Goal: Task Accomplishment & Management: Use online tool/utility

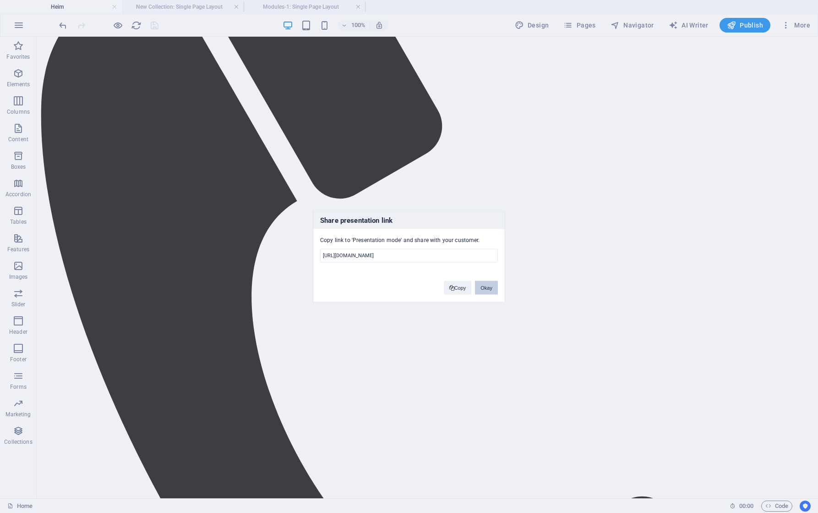
drag, startPoint x: 489, startPoint y: 288, endPoint x: 450, endPoint y: 250, distance: 54.4
click at [489, 288] on button "Okay" at bounding box center [486, 287] width 23 height 14
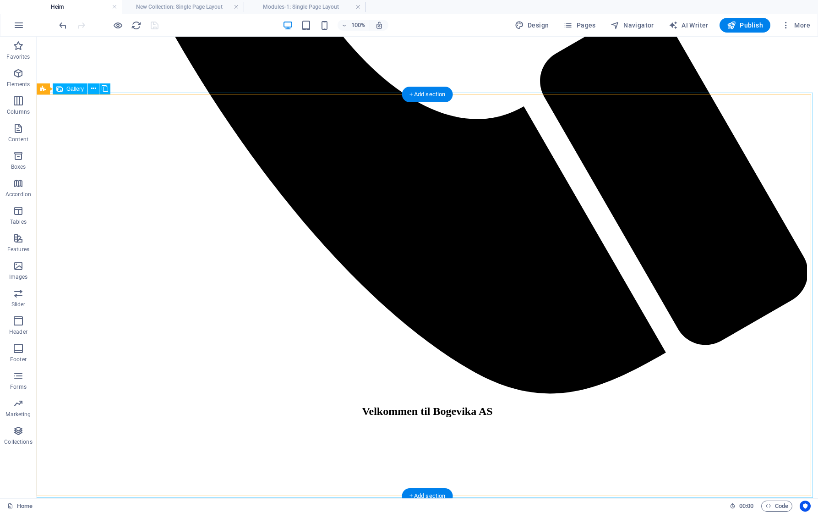
scroll to position [1328, 0]
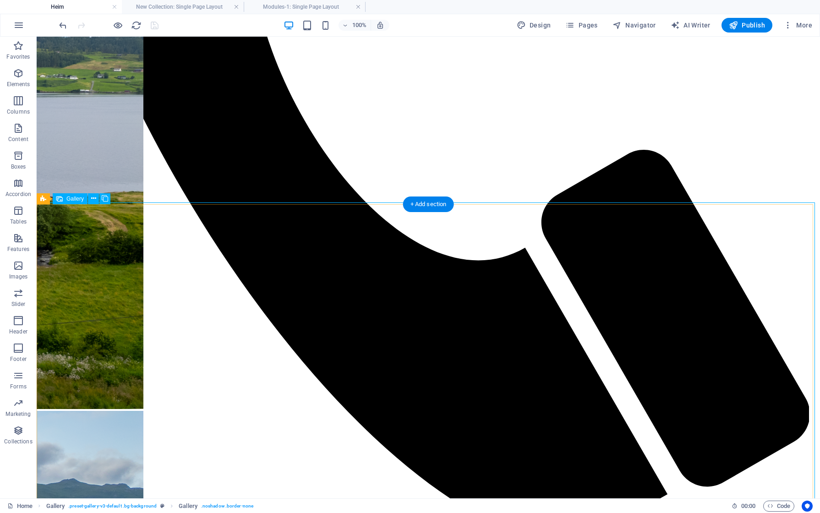
scroll to position [1120, 0]
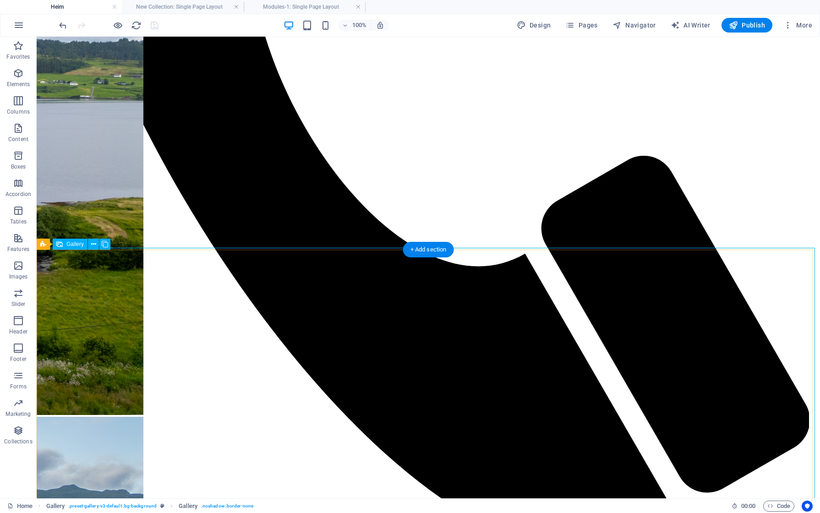
click at [73, 244] on span "Gallery" at bounding box center [74, 243] width 17 height 5
click at [93, 245] on icon at bounding box center [93, 245] width 5 height 10
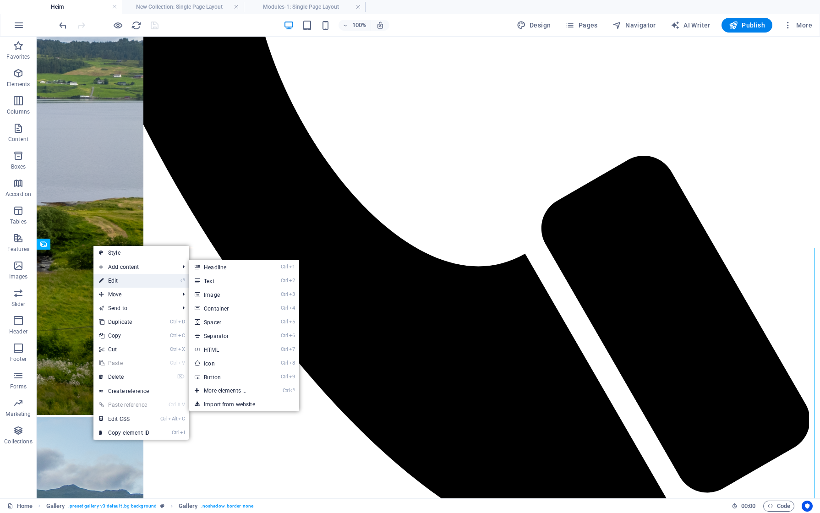
click at [128, 285] on link "⏎ Edit" at bounding box center [123, 281] width 61 height 14
select select "%"
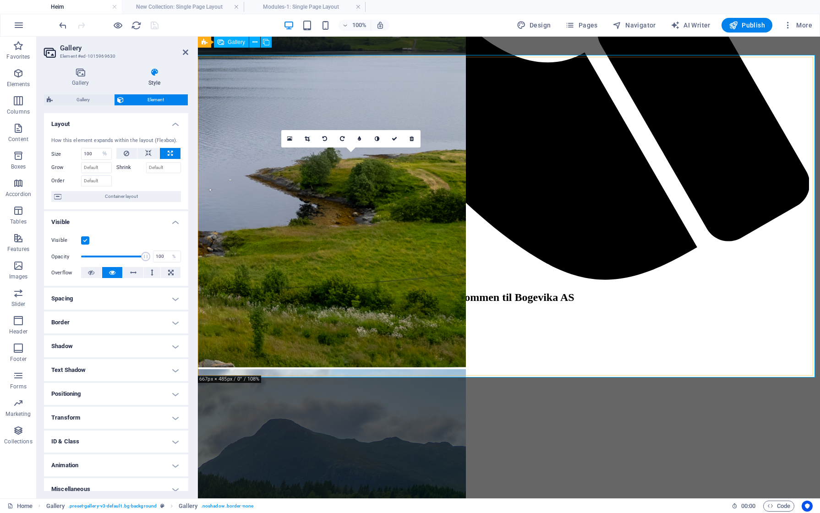
scroll to position [1166, 0]
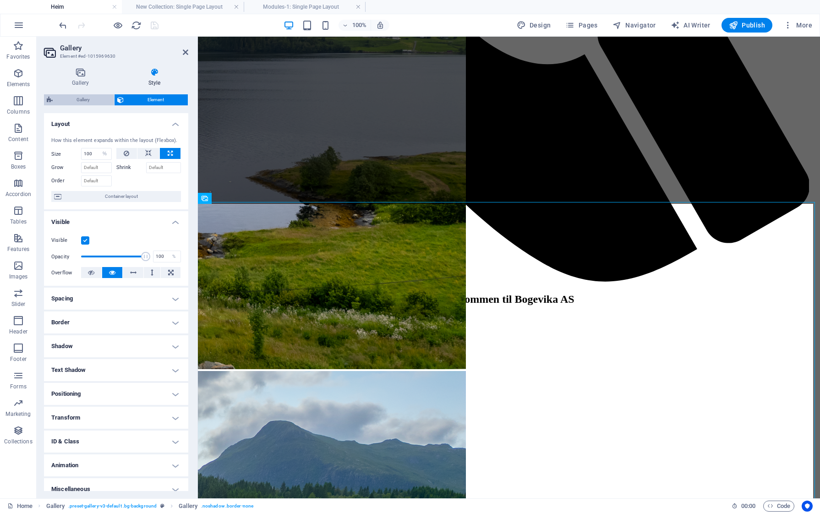
click at [89, 99] on span "Gallery" at bounding box center [83, 99] width 56 height 11
select select "rem"
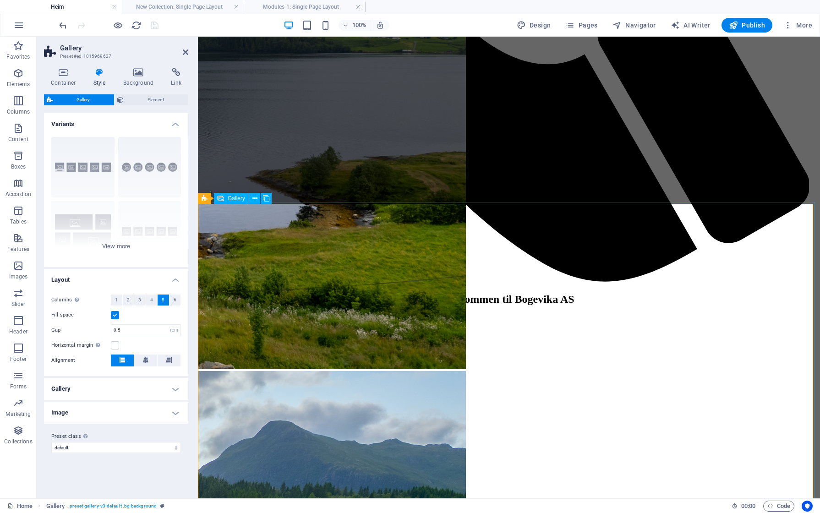
click at [237, 201] on span "Gallery" at bounding box center [236, 198] width 17 height 5
click at [87, 152] on div "Captions Circle Collage Default Grid Grid shifted" at bounding box center [116, 198] width 144 height 137
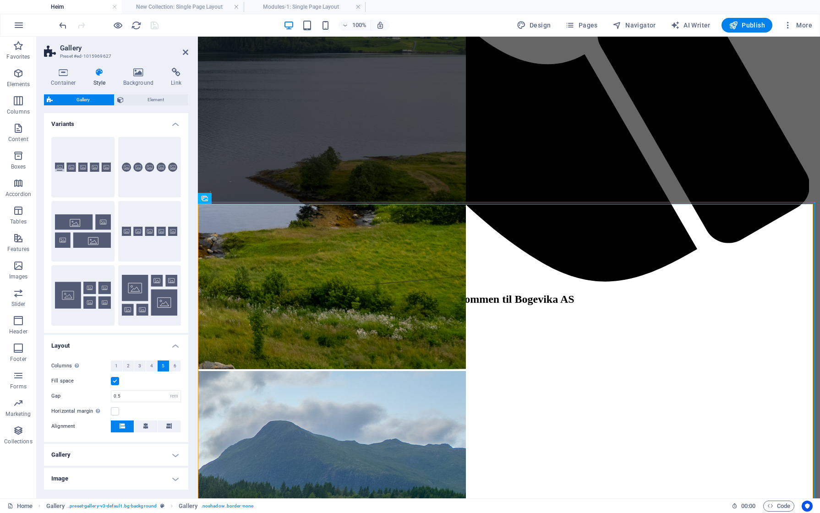
click at [173, 125] on h4 "Variants" at bounding box center [116, 121] width 144 height 16
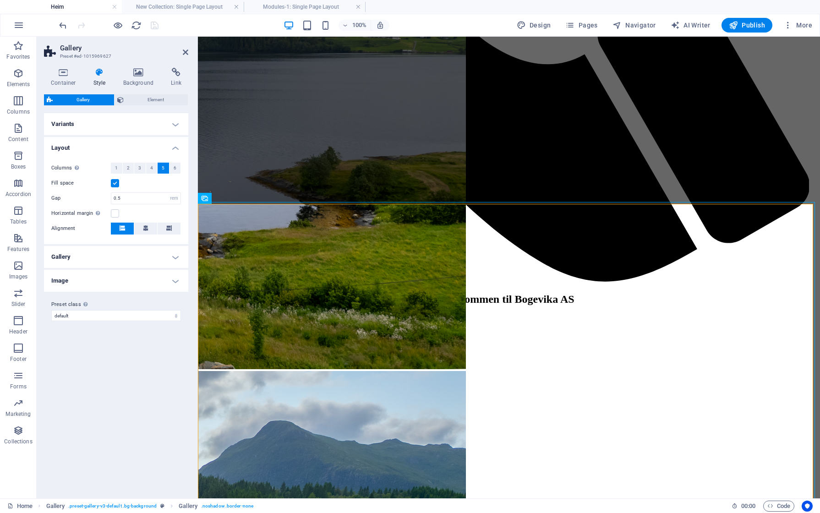
click at [70, 253] on h4 "Gallery" at bounding box center [116, 257] width 144 height 22
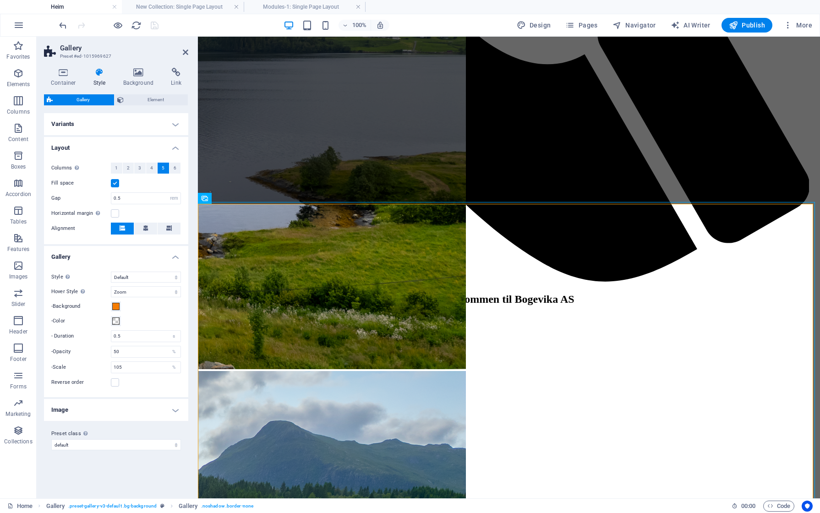
click at [70, 253] on h4 "Gallery" at bounding box center [116, 254] width 144 height 16
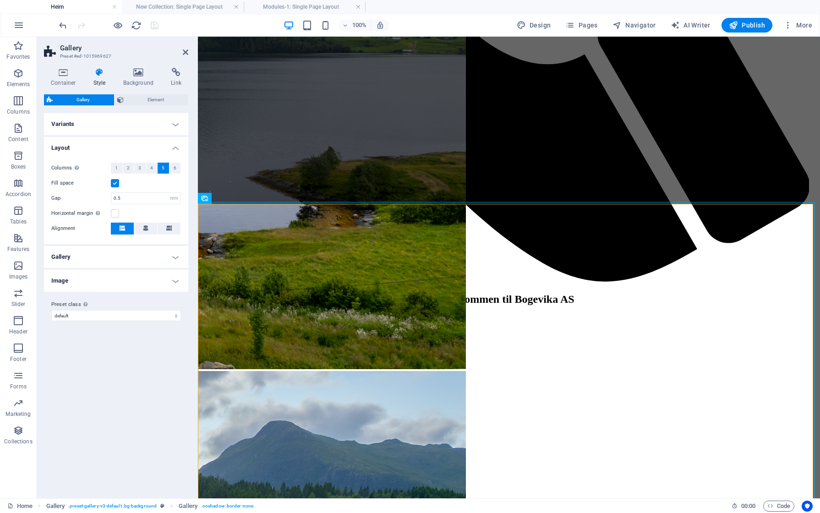
click at [63, 283] on h4 "Image" at bounding box center [116, 281] width 144 height 22
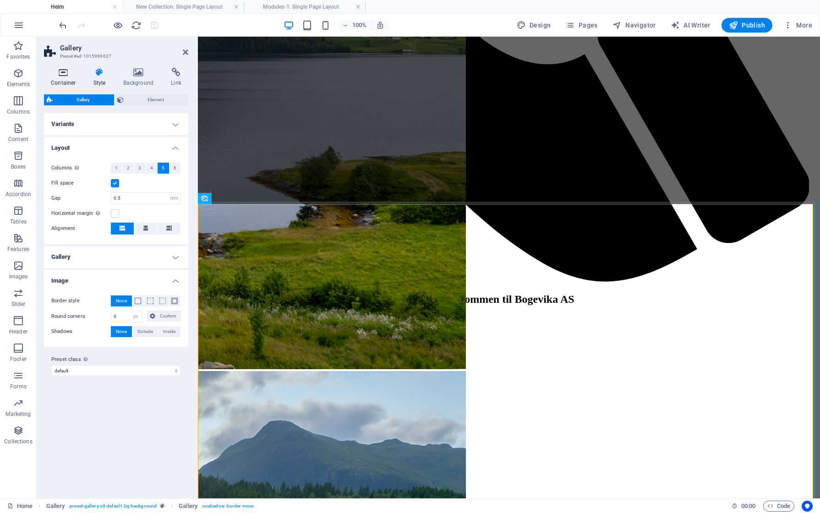
click at [59, 77] on h4 "Container" at bounding box center [65, 77] width 43 height 19
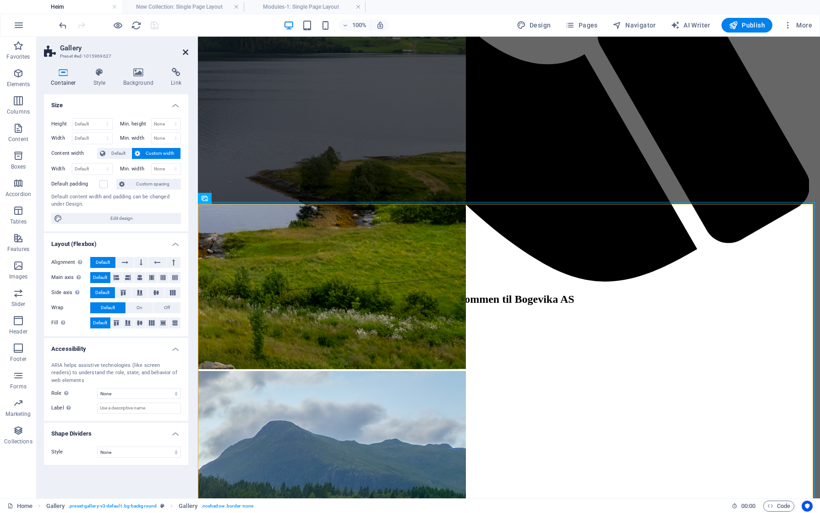
click at [183, 53] on icon at bounding box center [185, 52] width 5 height 7
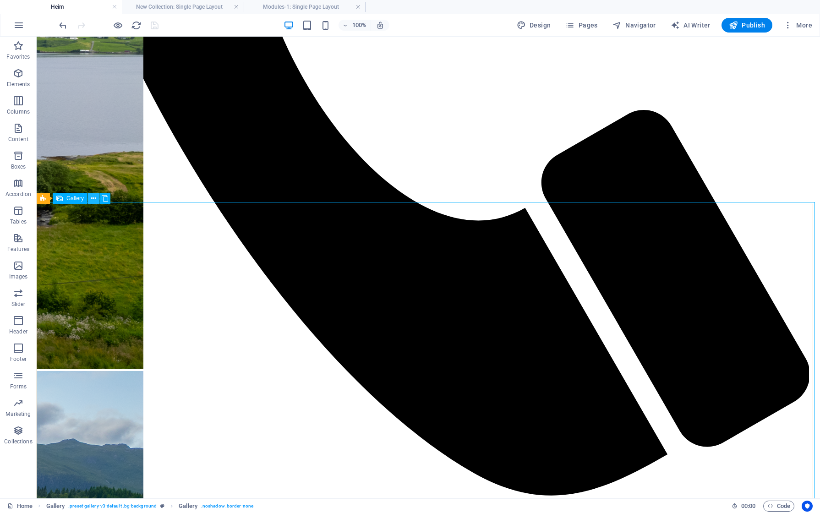
click at [92, 196] on icon at bounding box center [93, 199] width 5 height 10
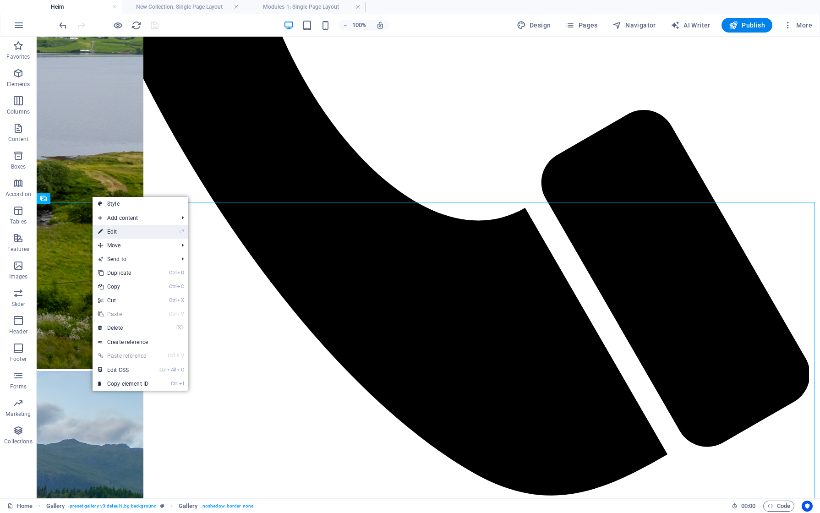
click at [115, 233] on link "⏎ Edit" at bounding box center [123, 232] width 61 height 14
select select "%"
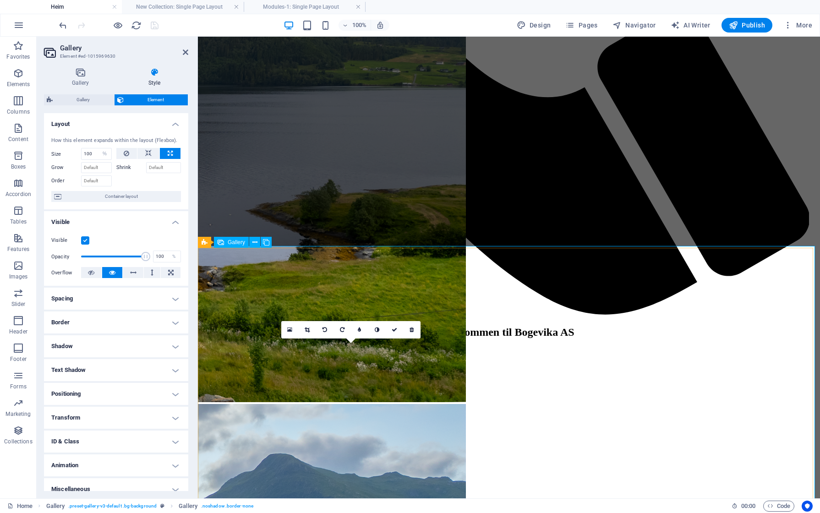
scroll to position [1120, 0]
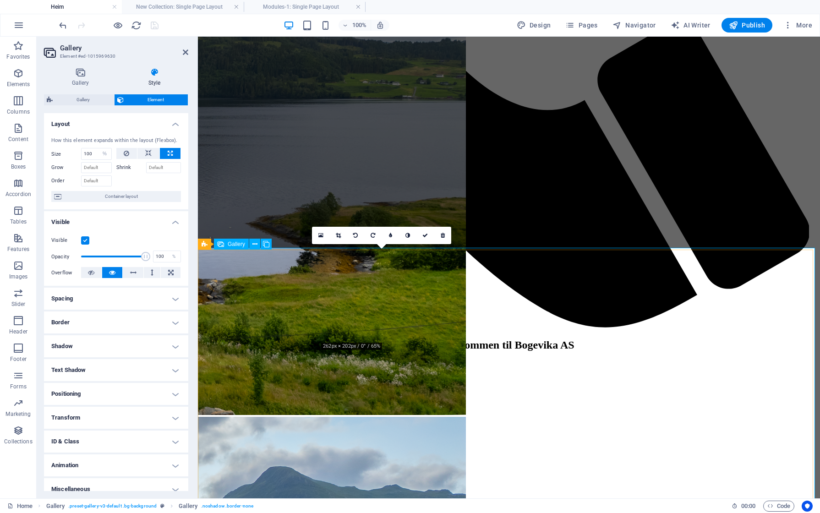
click at [427, 235] on icon at bounding box center [424, 235] width 5 height 5
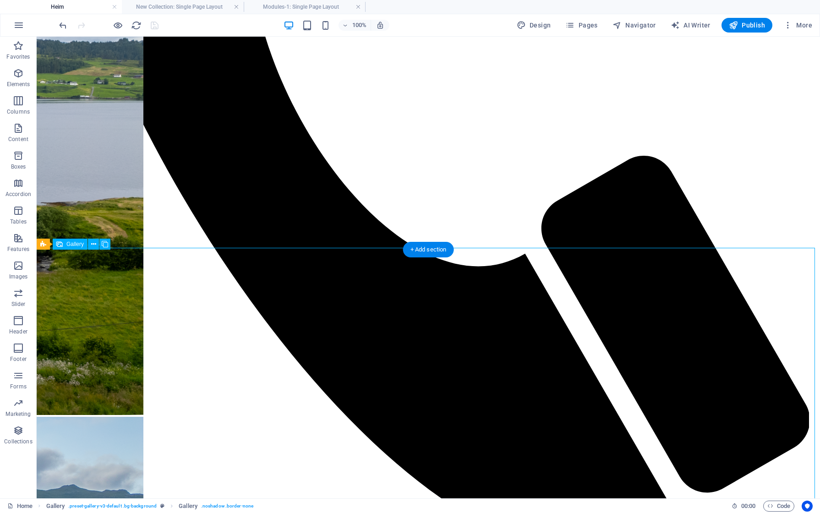
drag, startPoint x: 122, startPoint y: 310, endPoint x: 345, endPoint y: 314, distance: 223.6
click at [92, 244] on icon at bounding box center [93, 245] width 5 height 10
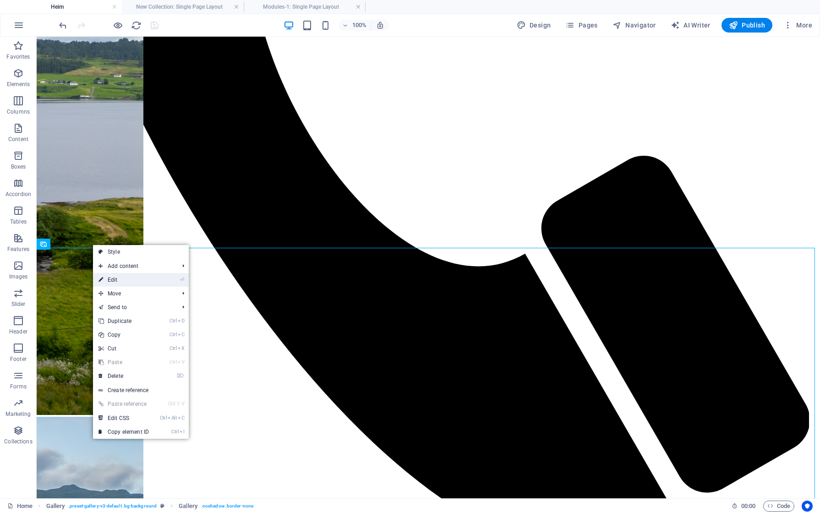
click at [116, 278] on link "⏎ Edit" at bounding box center [123, 280] width 61 height 14
select select "%"
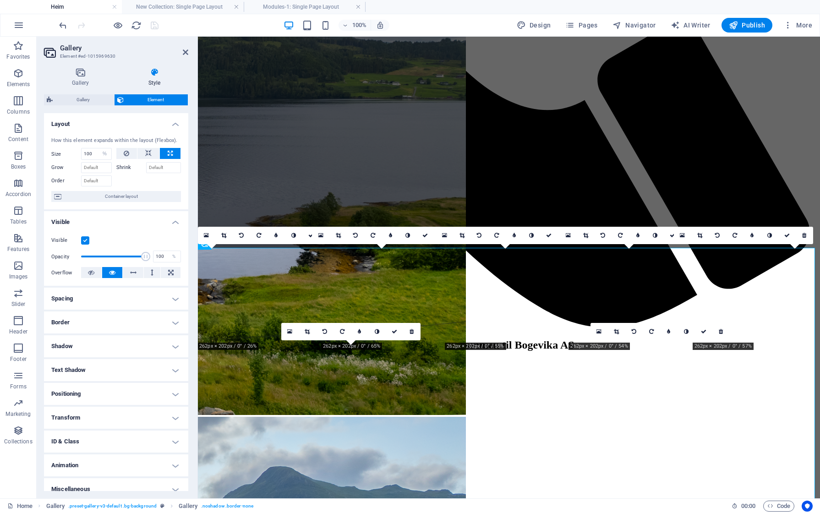
scroll to position [0, 0]
click at [77, 70] on icon at bounding box center [80, 72] width 73 height 9
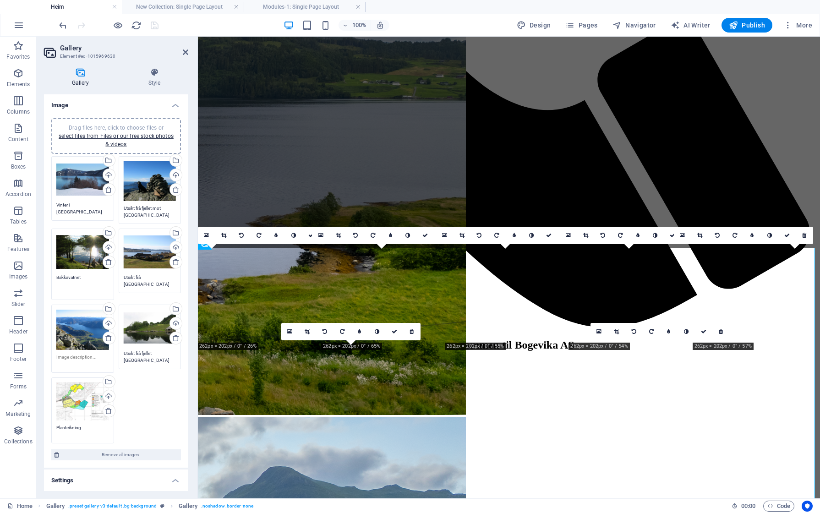
click at [73, 286] on textarea "Bakkavatnet" at bounding box center [82, 284] width 53 height 21
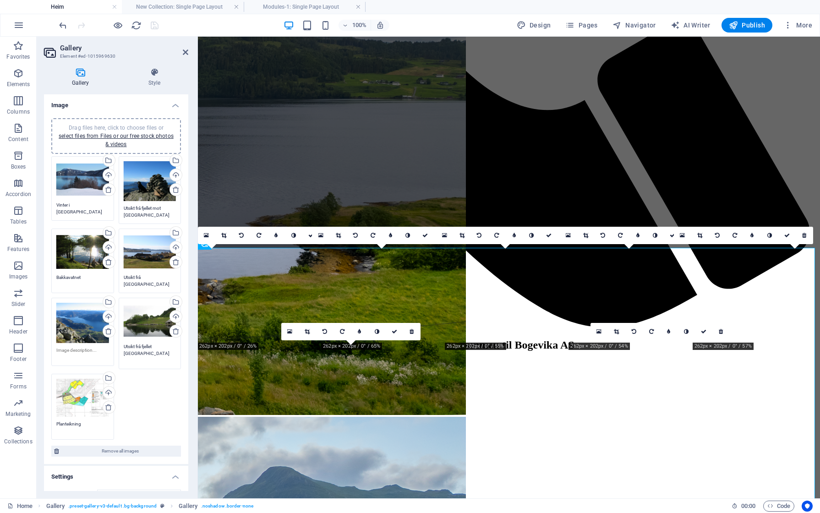
drag, startPoint x: 166, startPoint y: 352, endPoint x: 111, endPoint y: 348, distance: 55.1
click at [111, 348] on div "Drag files here, click to choose files or select files from Files or our free s…" at bounding box center [116, 298] width 134 height 288
click at [72, 350] on textarea at bounding box center [82, 357] width 53 height 21
paste textarea "Utsikt frå fjellet [GEOGRAPHIC_DATA]"
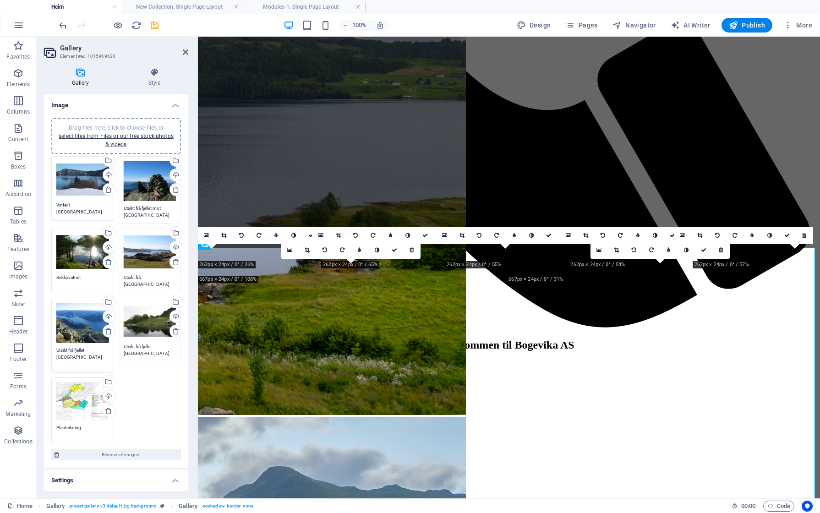
type textarea "Utsikt frå fjellet [GEOGRAPHIC_DATA]"
drag, startPoint x: 169, startPoint y: 346, endPoint x: 111, endPoint y: 345, distance: 57.7
click at [111, 345] on div "Drag files here, click to choose files or select files from Files or our free s…" at bounding box center [116, 298] width 134 height 288
click at [145, 358] on textarea "Frå sjøen mot hyttefeltet" at bounding box center [150, 353] width 53 height 21
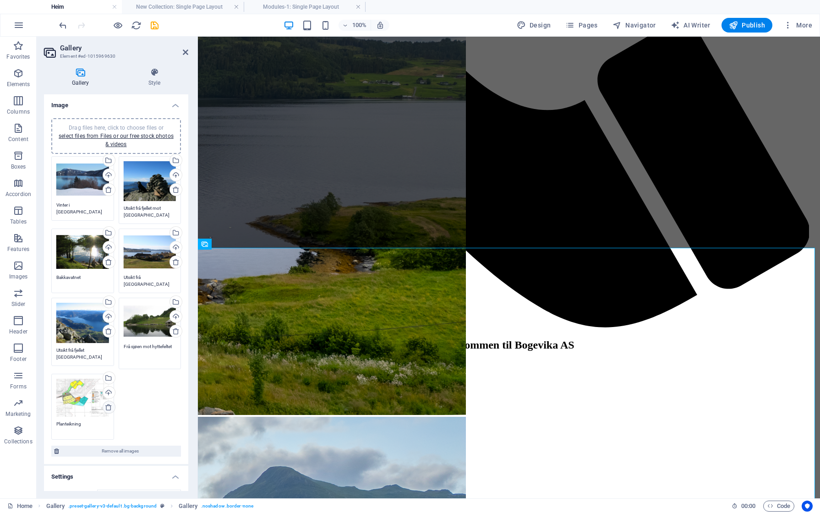
click at [105, 404] on icon at bounding box center [108, 407] width 7 height 7
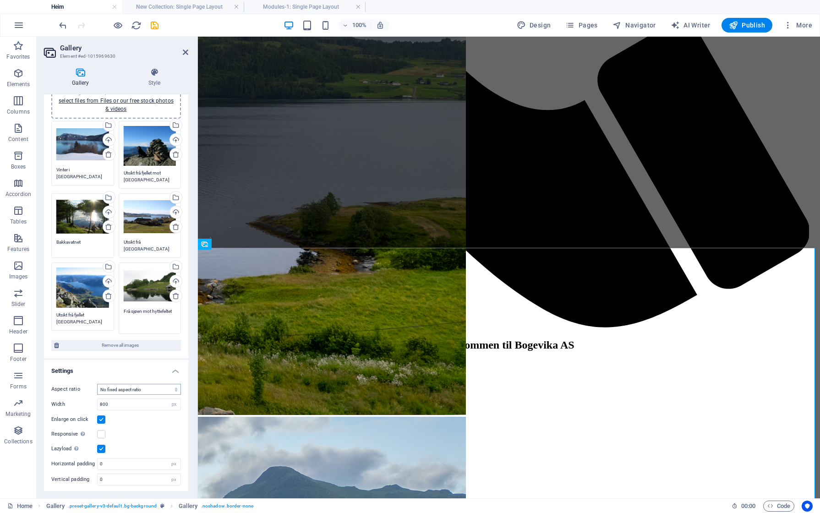
type textarea "Frå sjøen mot hyttefeltet"
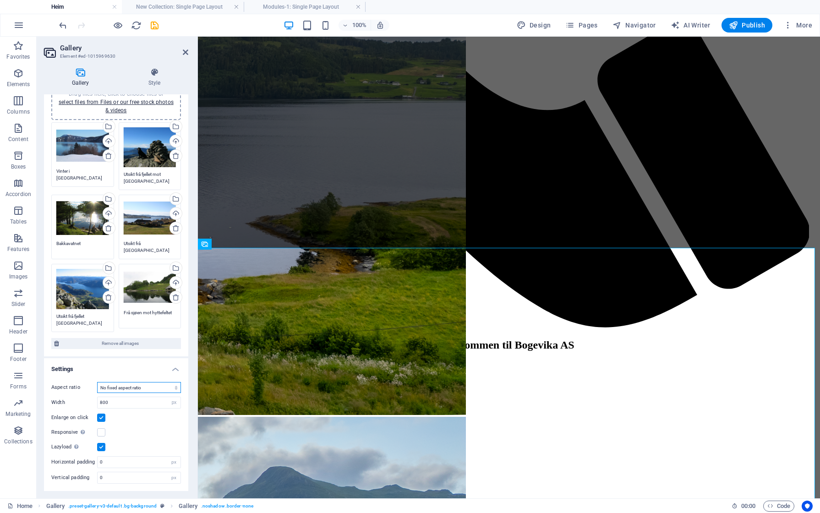
scroll to position [31, 0]
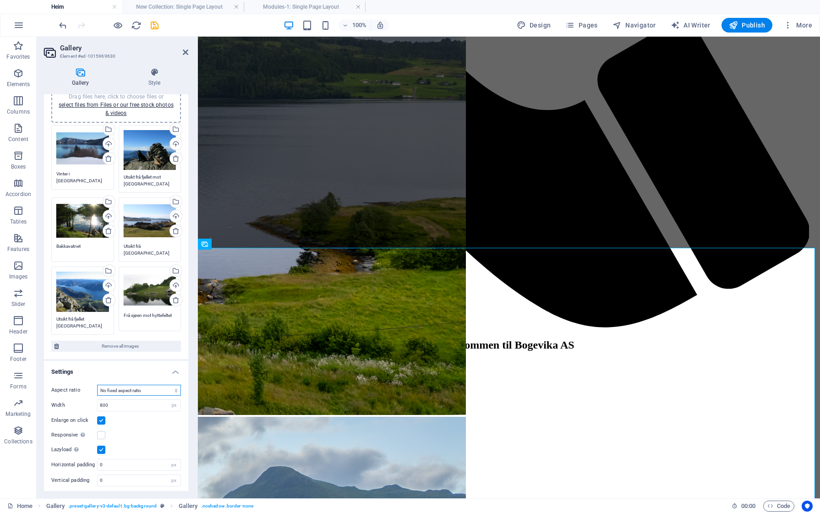
click at [151, 391] on select "No fixed aspect ratio 16:9 16:10 4:3 1:1 1:2 2:1" at bounding box center [139, 390] width 84 height 11
select select "4"
click at [97, 385] on select "No fixed aspect ratio 16:9 16:10 4:3 1:1 1:2 2:1" at bounding box center [139, 390] width 84 height 11
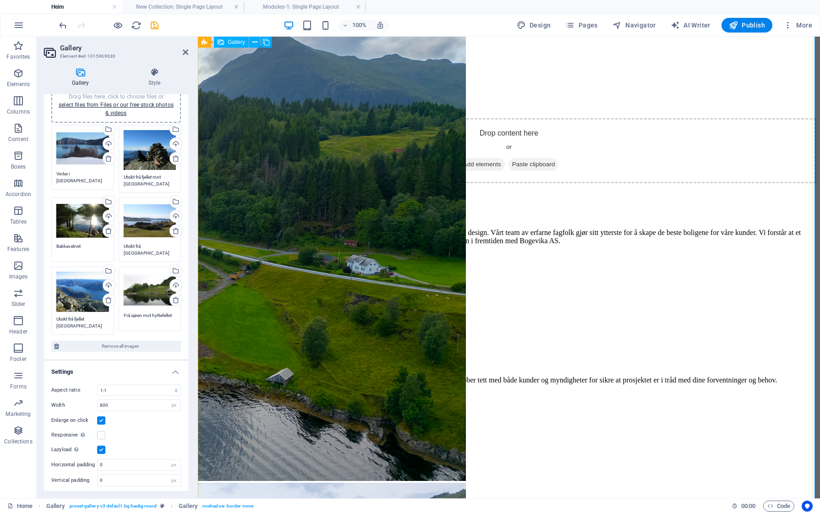
scroll to position [1578, 0]
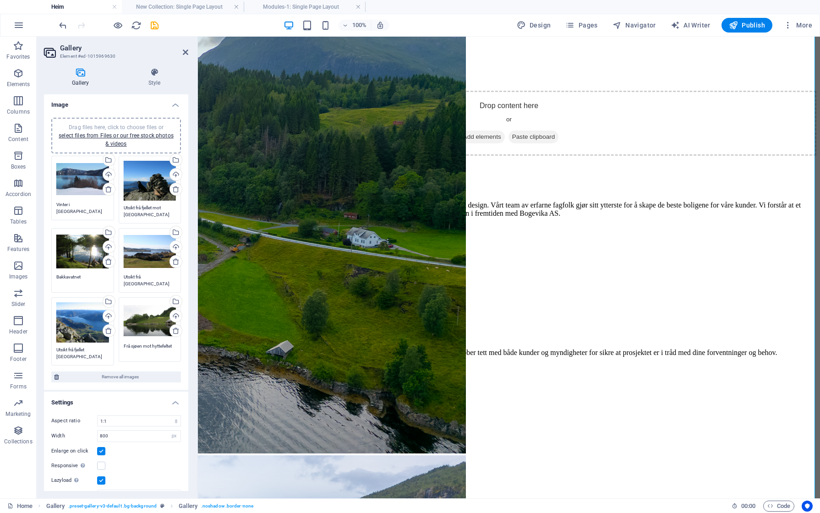
scroll to position [0, 0]
click at [127, 136] on link "select files from Files or our free stock photos & videos" at bounding box center [116, 140] width 115 height 15
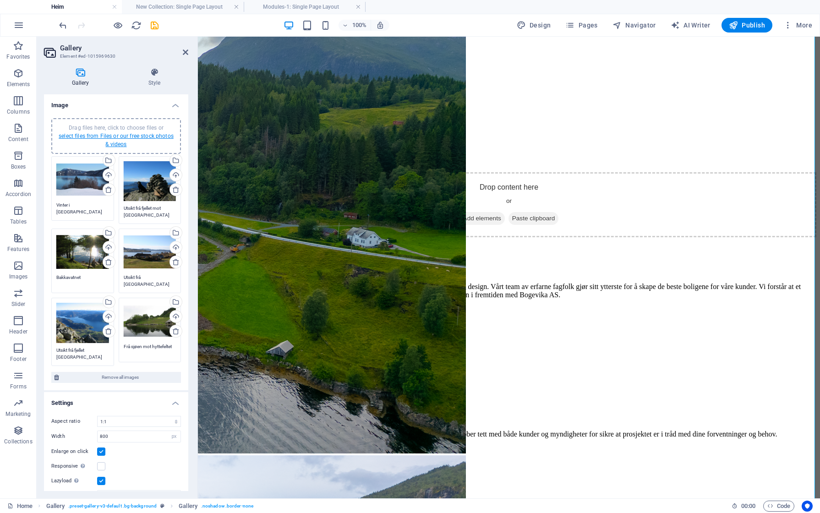
scroll to position [1629, 0]
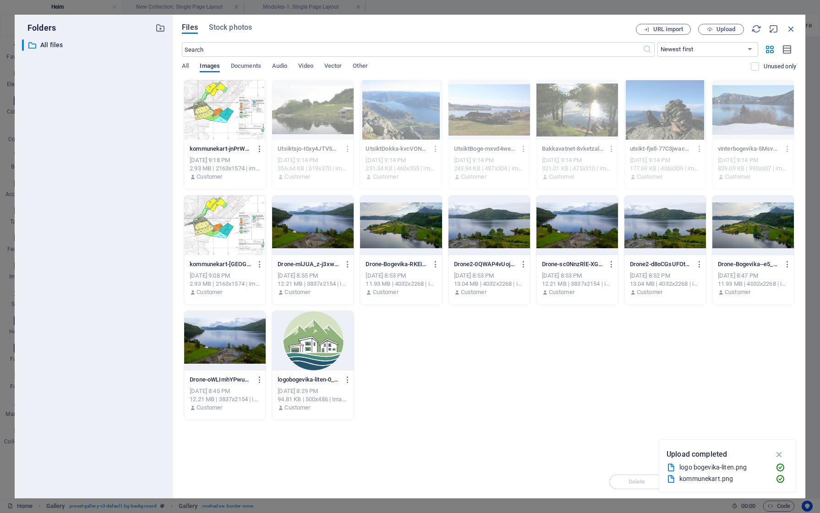
click at [12, 133] on div "Folders ​ All files All files Files Stock photos URL import Upload ​ Newest fir…" at bounding box center [410, 256] width 820 height 513
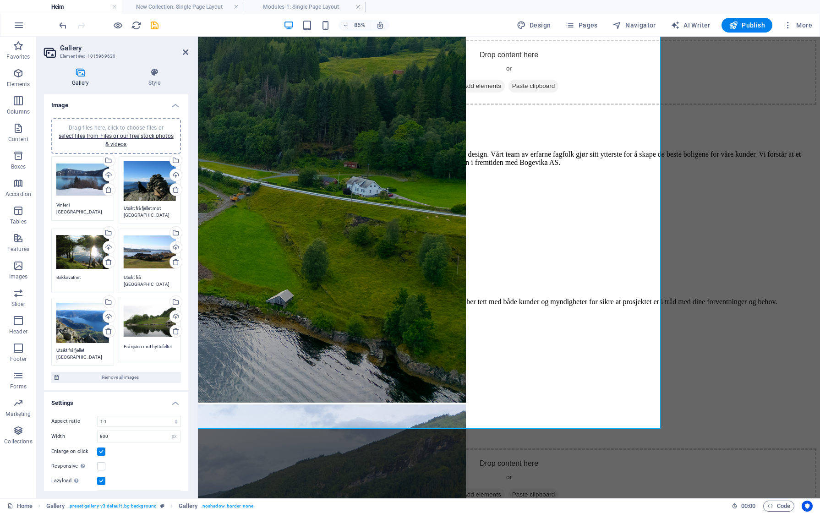
scroll to position [1578, 0]
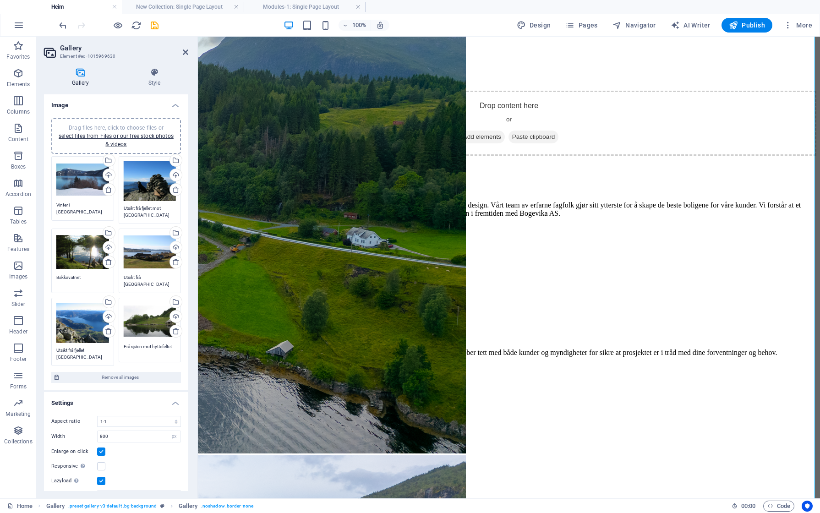
click at [142, 324] on div "Drag files here, click to choose files or select files from Files or our free s…" at bounding box center [150, 321] width 53 height 37
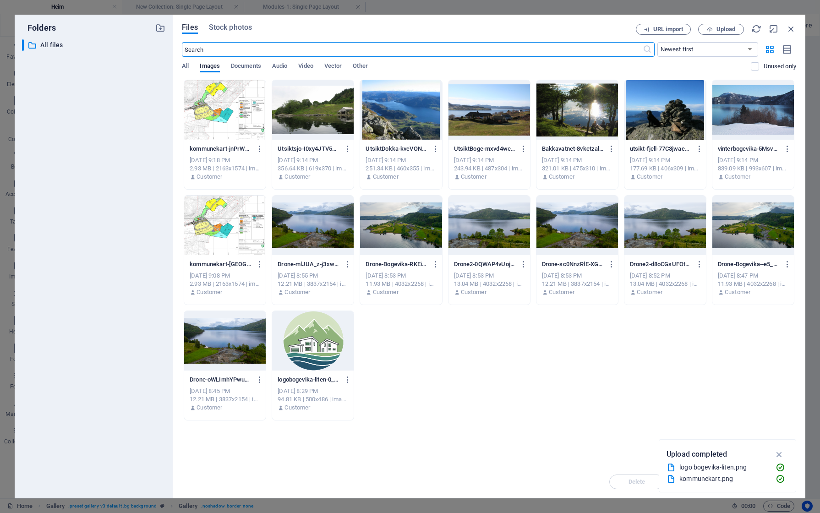
scroll to position [1629, 0]
click at [792, 28] on icon "button" at bounding box center [791, 29] width 10 height 10
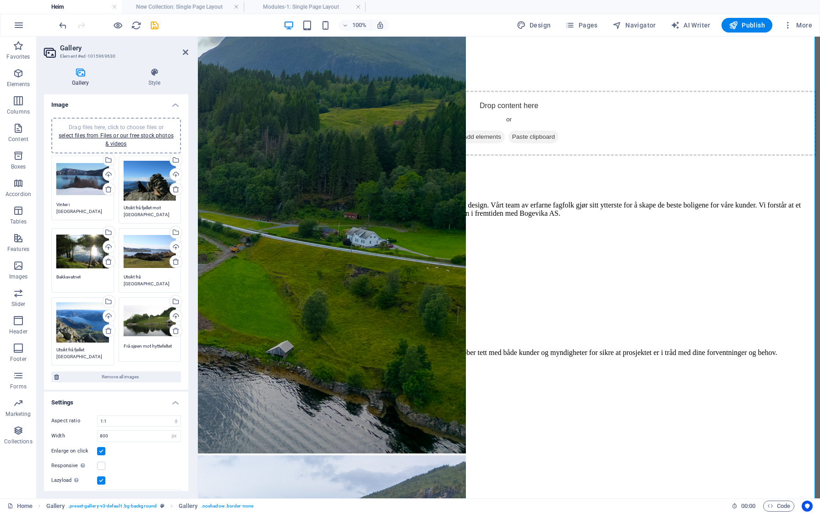
scroll to position [0, 0]
click at [175, 332] on icon at bounding box center [175, 331] width 7 height 7
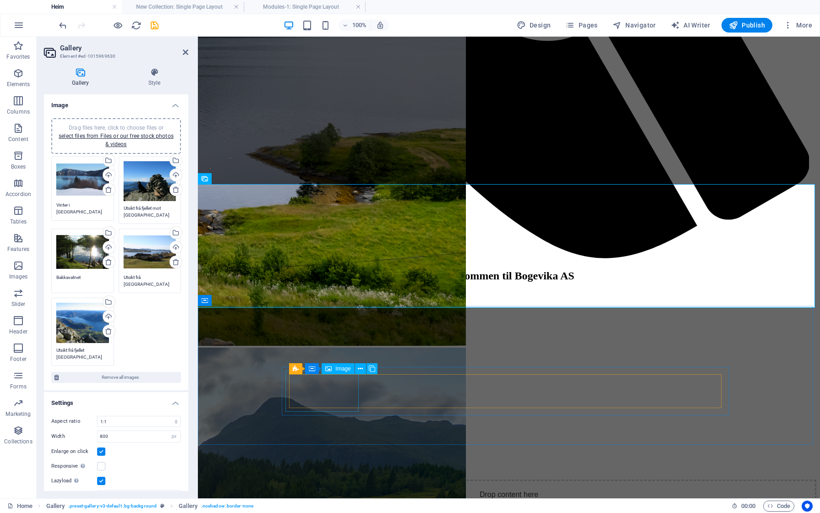
scroll to position [1185, 0]
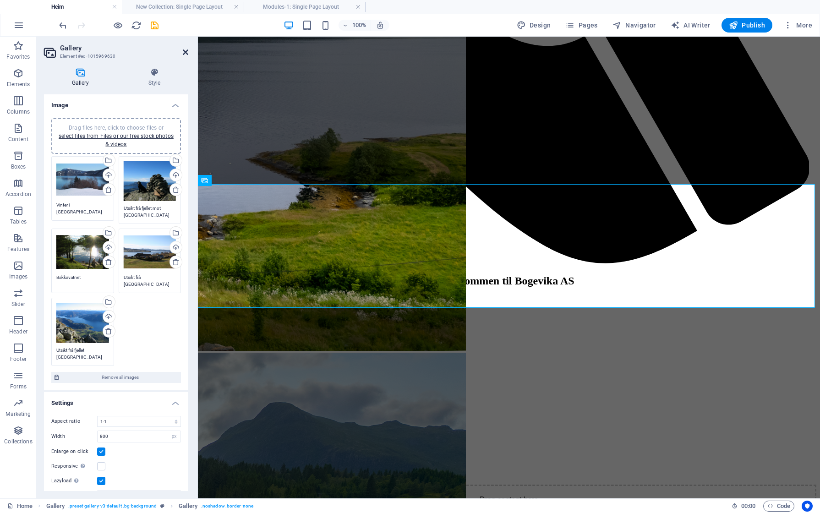
click at [185, 53] on icon at bounding box center [185, 52] width 5 height 7
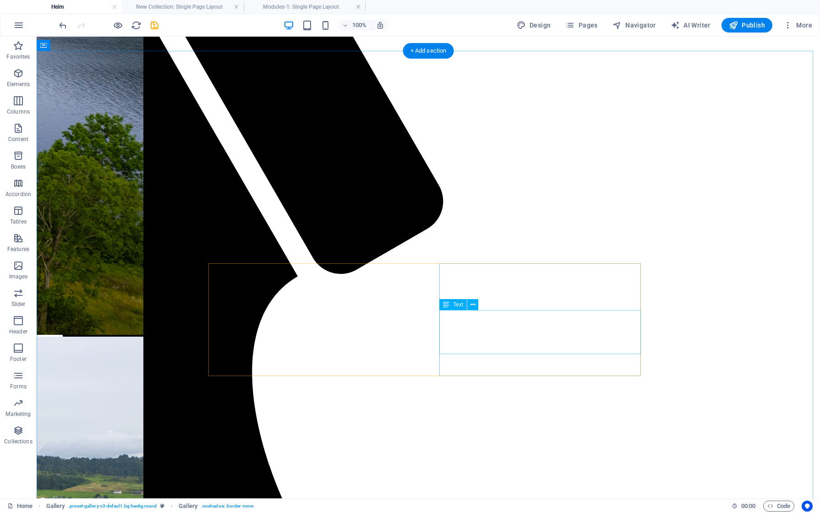
scroll to position [726, 0]
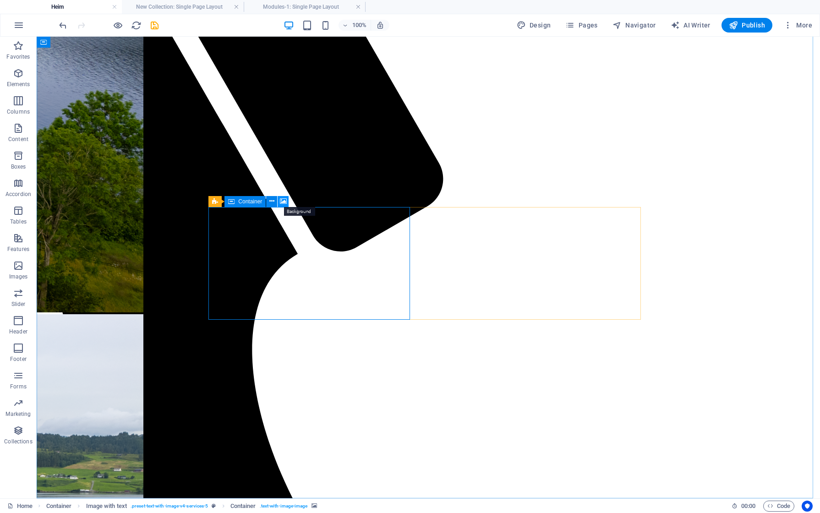
click at [284, 199] on icon at bounding box center [283, 202] width 7 height 10
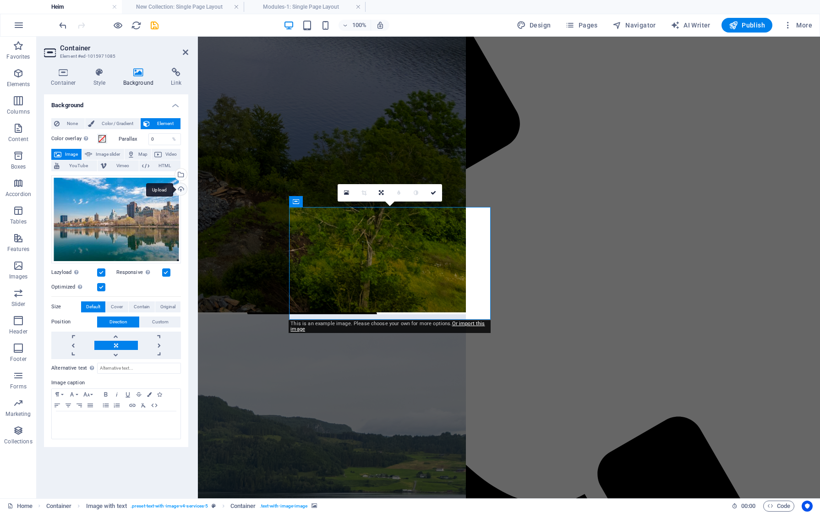
click at [183, 188] on div "Upload" at bounding box center [180, 190] width 14 height 14
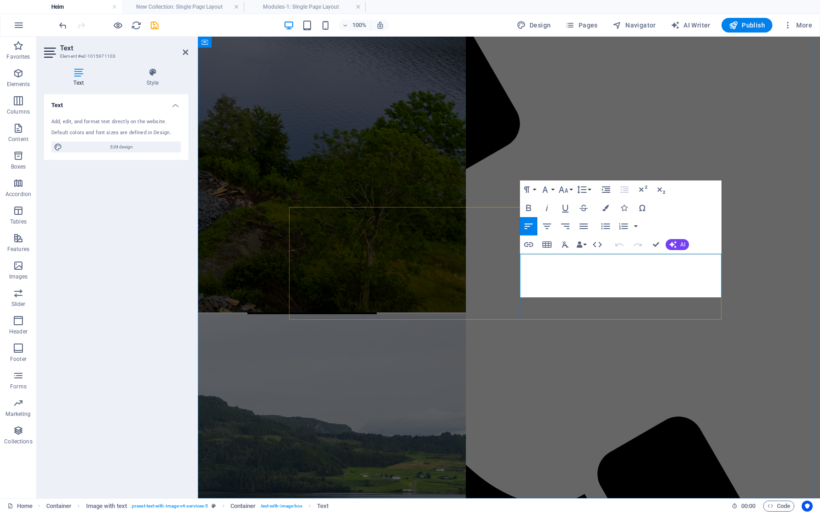
drag, startPoint x: 529, startPoint y: 258, endPoint x: 595, endPoint y: 263, distance: 66.6
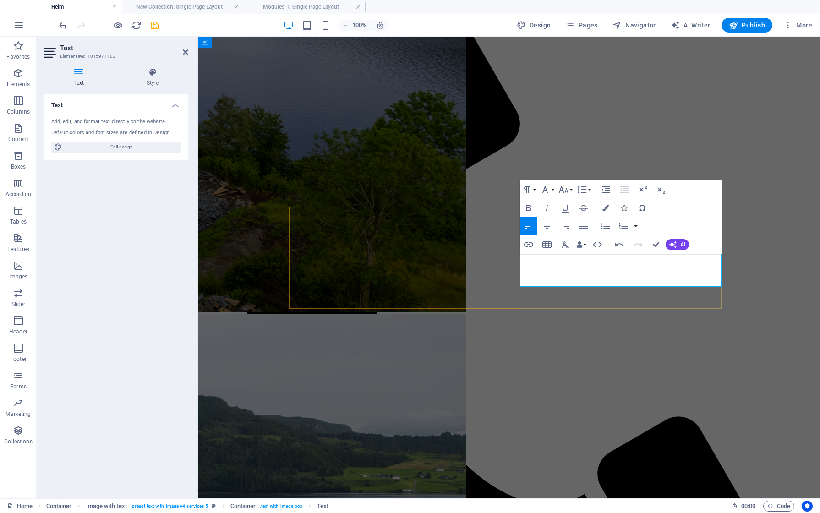
drag, startPoint x: 599, startPoint y: 270, endPoint x: 707, endPoint y: 282, distance: 108.8
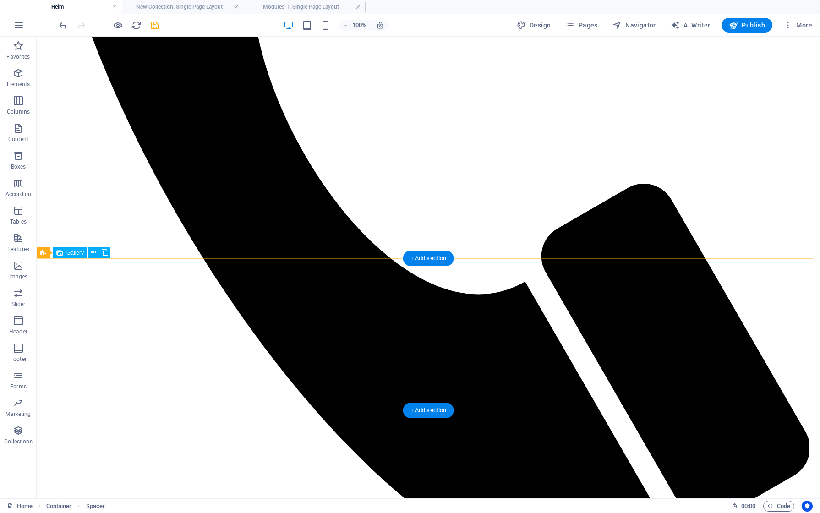
scroll to position [1093, 0]
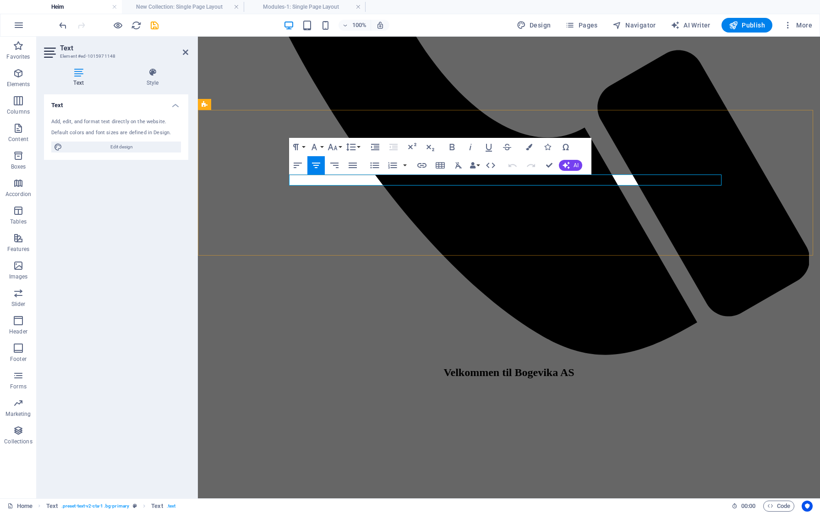
drag, startPoint x: 541, startPoint y: 178, endPoint x: 576, endPoint y: 180, distance: 35.3
drag, startPoint x: 466, startPoint y: 178, endPoint x: 472, endPoint y: 183, distance: 7.2
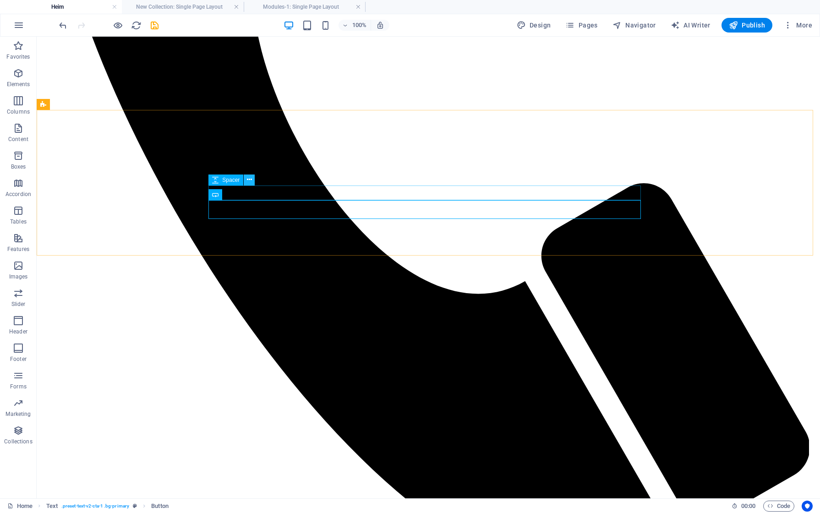
click at [252, 180] on button at bounding box center [249, 180] width 11 height 11
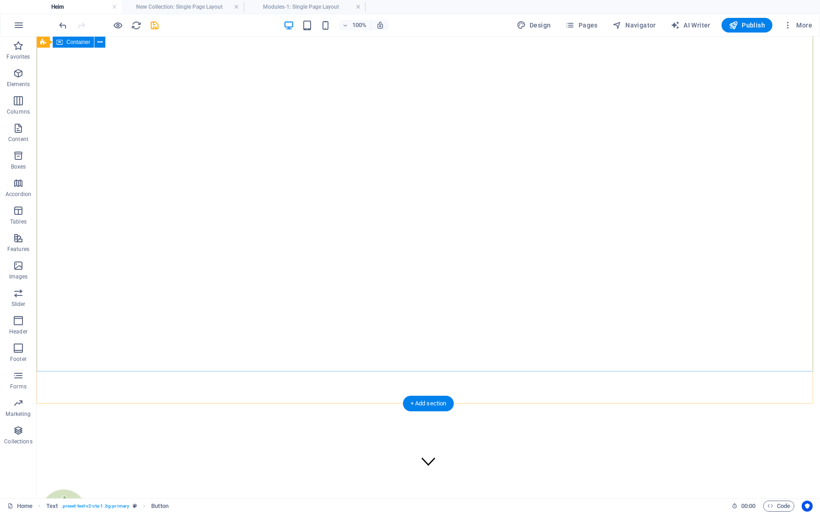
scroll to position [0, 0]
click at [153, 26] on icon "save" at bounding box center [154, 25] width 11 height 11
checkbox input "false"
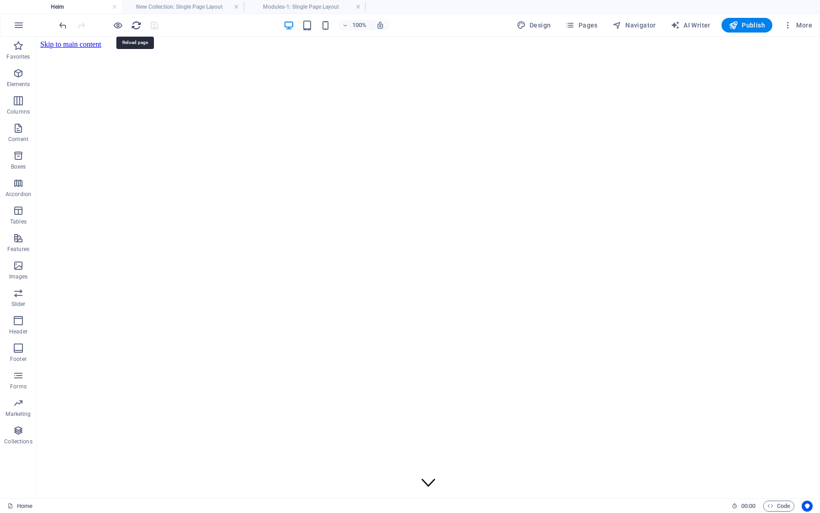
click at [136, 25] on icon "reload" at bounding box center [136, 25] width 11 height 11
click at [119, 73] on h6 "Open preview website" at bounding box center [125, 71] width 61 height 11
click at [791, 25] on icon "button" at bounding box center [787, 25] width 9 height 9
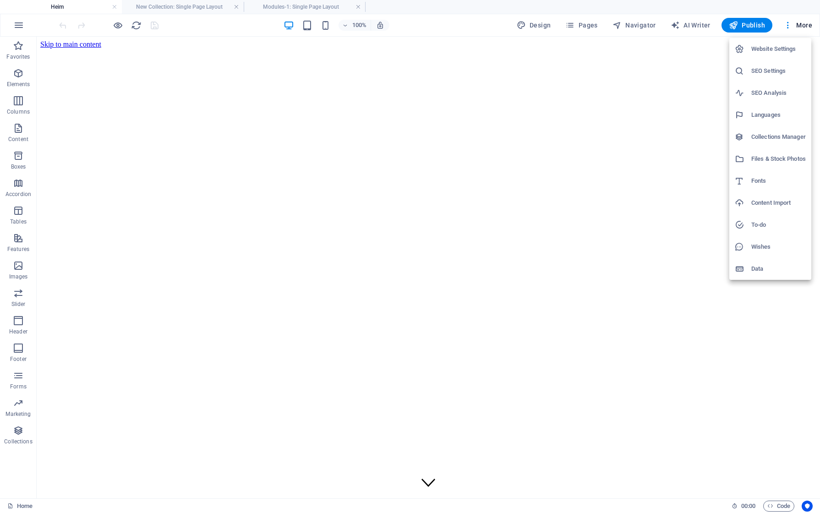
click at [777, 51] on h6 "Website Settings" at bounding box center [778, 49] width 55 height 11
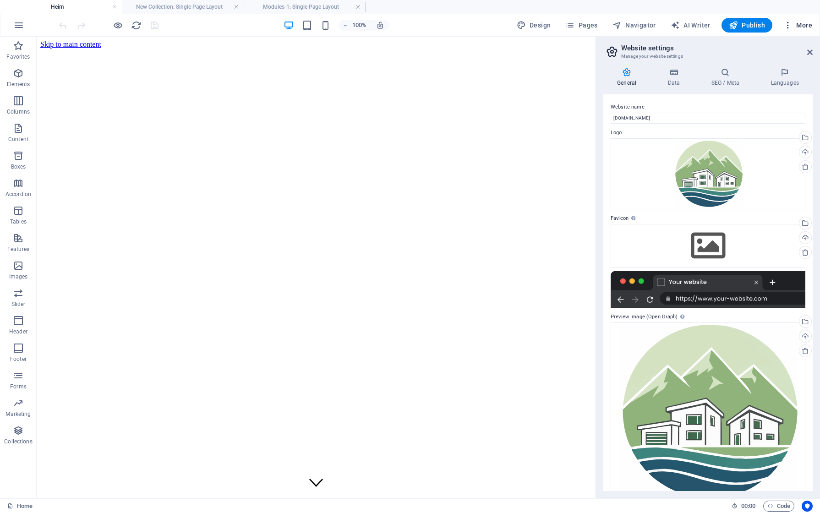
click at [804, 23] on span "More" at bounding box center [797, 25] width 29 height 9
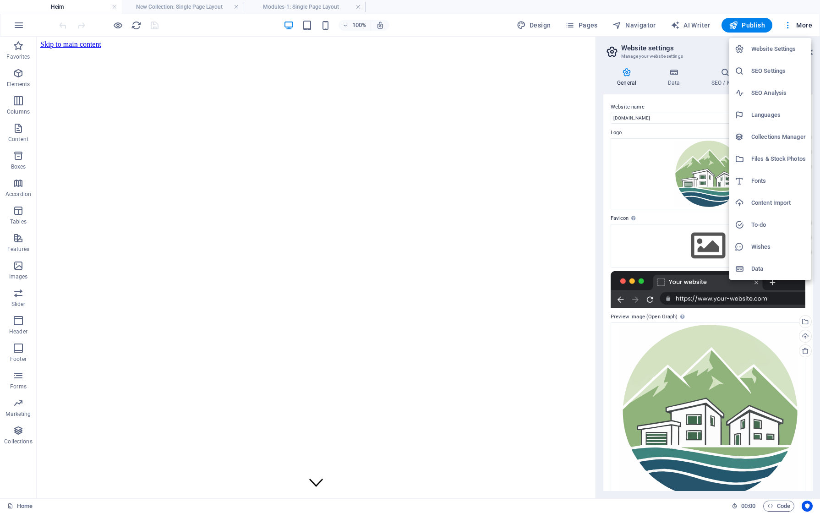
click at [756, 270] on h6 "Data" at bounding box center [778, 268] width 55 height 11
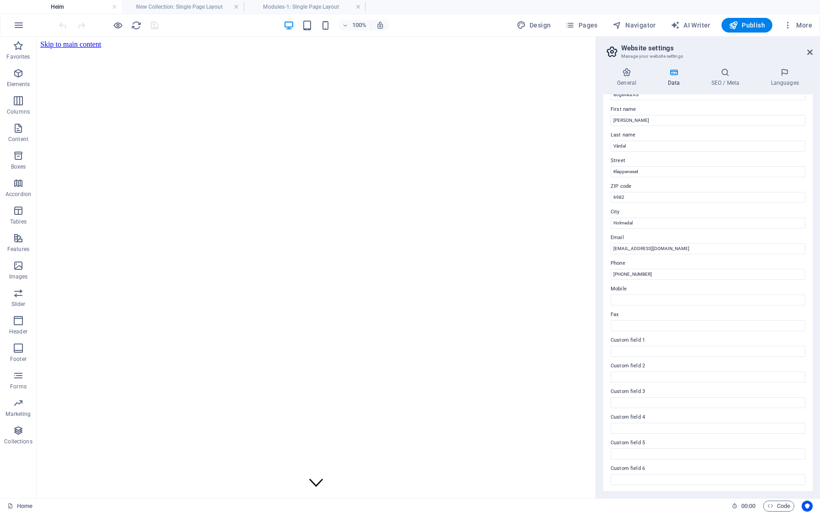
scroll to position [43, 0]
click at [21, 27] on icon "button" at bounding box center [18, 25] width 11 height 11
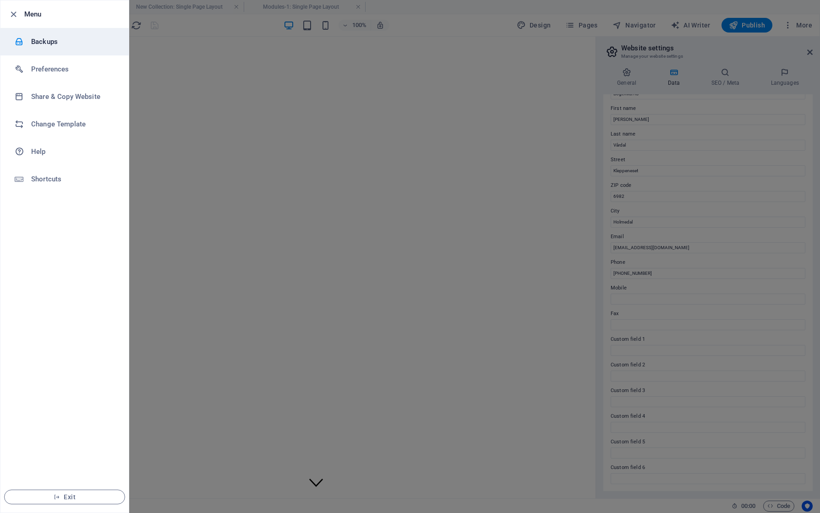
click at [44, 44] on h6 "Backups" at bounding box center [73, 41] width 85 height 11
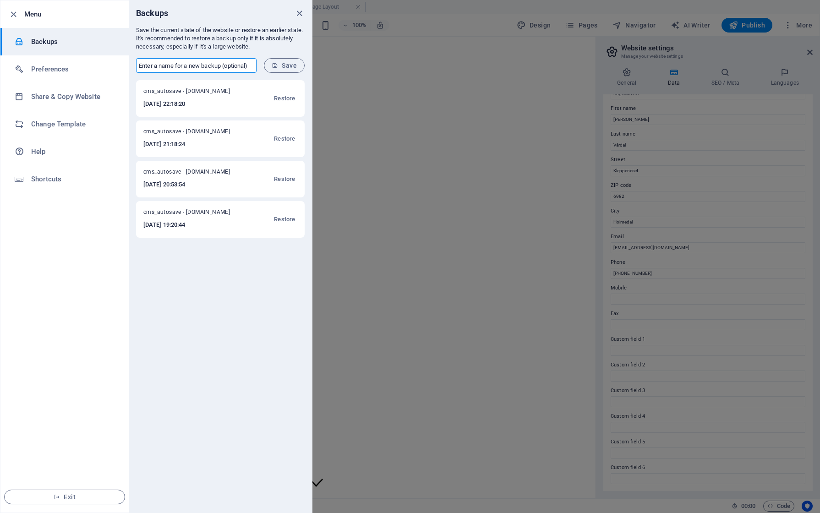
click at [199, 65] on input "text" at bounding box center [196, 65] width 120 height 15
type input "SISTE for i kveld"
click at [286, 65] on span "Save" at bounding box center [284, 65] width 25 height 7
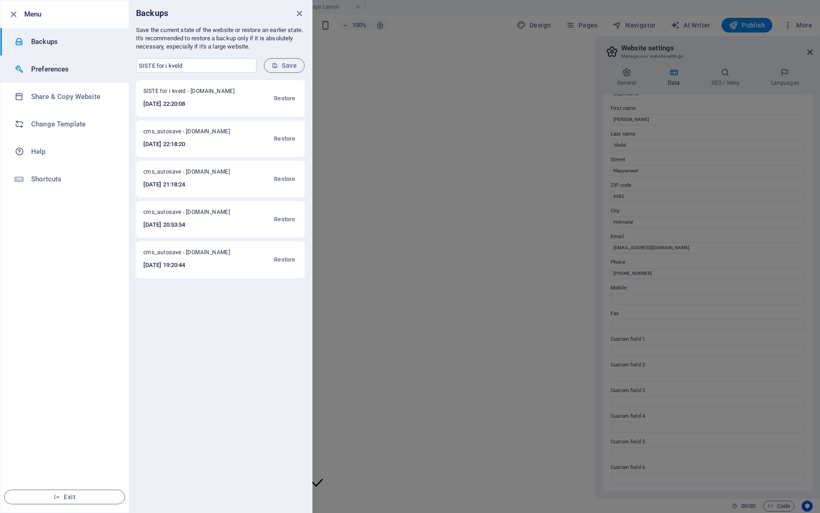
click at [53, 67] on h6 "Preferences" at bounding box center [73, 69] width 85 height 11
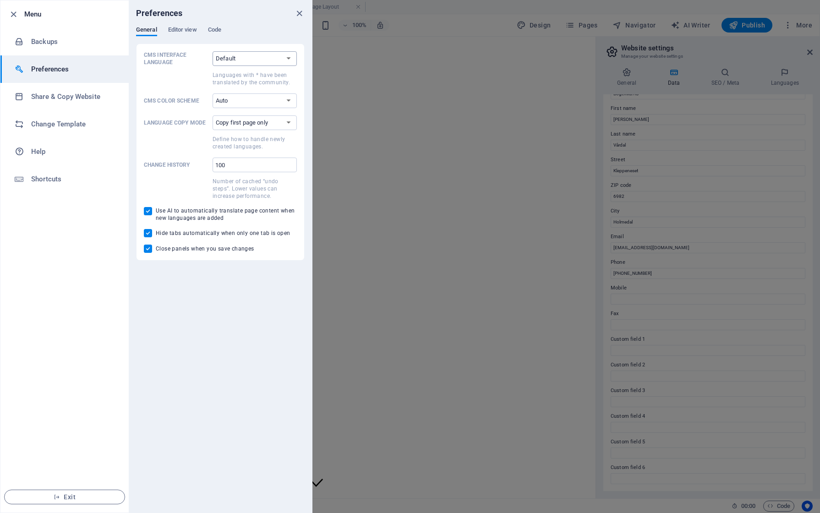
click at [276, 58] on select "Default Deutsch English Español Suomi* Français Magyar Italiano Nederlands Pols…" at bounding box center [255, 58] width 84 height 15
click at [289, 61] on select "Default Deutsch English Español Suomi* Français Magyar Italiano Nederlands Pols…" at bounding box center [255, 58] width 84 height 15
click at [164, 76] on span at bounding box center [176, 78] width 65 height 16
click at [213, 66] on select "Default Deutsch English Español Suomi* Français Magyar Italiano Nederlands Pols…" at bounding box center [255, 58] width 84 height 15
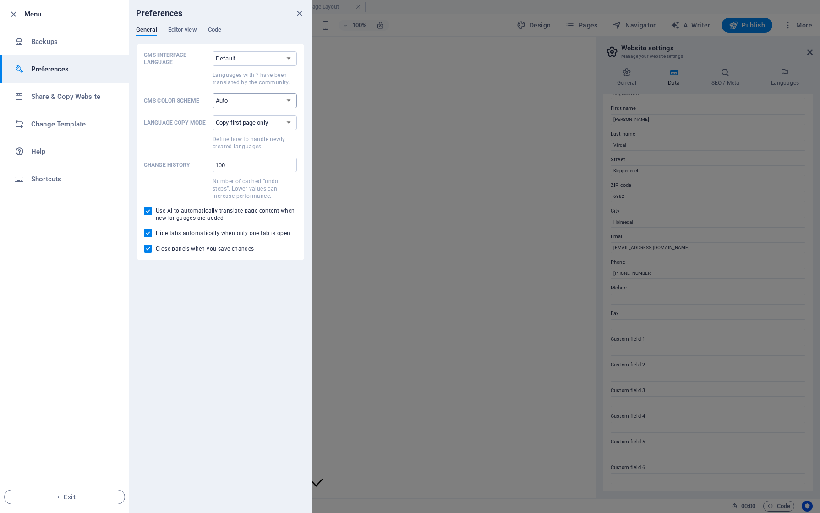
click at [242, 104] on select "Auto Dark Light" at bounding box center [255, 100] width 84 height 15
click at [165, 105] on label "CMS Color Scheme Auto Dark Light" at bounding box center [220, 100] width 153 height 15
click at [213, 105] on select "Auto Dark Light" at bounding box center [255, 100] width 84 height 15
click at [45, 97] on h6 "Share & Copy Website" at bounding box center [73, 96] width 85 height 11
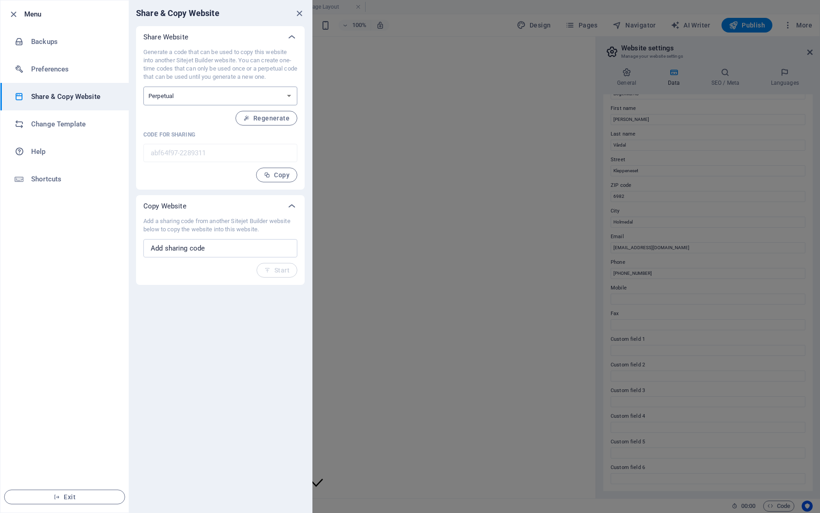
click at [209, 94] on select "One-time Perpetual" at bounding box center [220, 96] width 154 height 19
drag, startPoint x: 147, startPoint y: 220, endPoint x: 275, endPoint y: 232, distance: 128.8
click at [275, 232] on p "Add a sharing code from another Sitejet Builder website below to copy the websi…" at bounding box center [220, 225] width 154 height 16
click at [272, 228] on p "Add a sharing code from another Sitejet Builder website below to copy the websi…" at bounding box center [220, 225] width 154 height 16
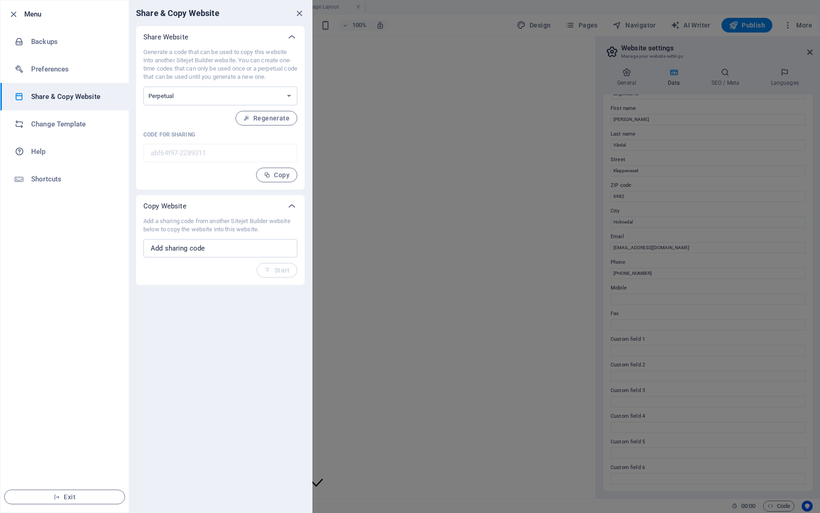
click at [194, 233] on p "Add a sharing code from another Sitejet Builder website below to copy the websi…" at bounding box center [220, 225] width 154 height 16
drag, startPoint x: 275, startPoint y: 228, endPoint x: 133, endPoint y: 218, distance: 142.4
click at [133, 218] on div "Share Website Generate a code that can be used to copy this website into anothe…" at bounding box center [220, 155] width 183 height 259
click at [204, 218] on p "Add a sharing code from another Sitejet Builder website below to copy the websi…" at bounding box center [220, 225] width 154 height 16
click at [43, 69] on h6 "Preferences" at bounding box center [73, 69] width 85 height 11
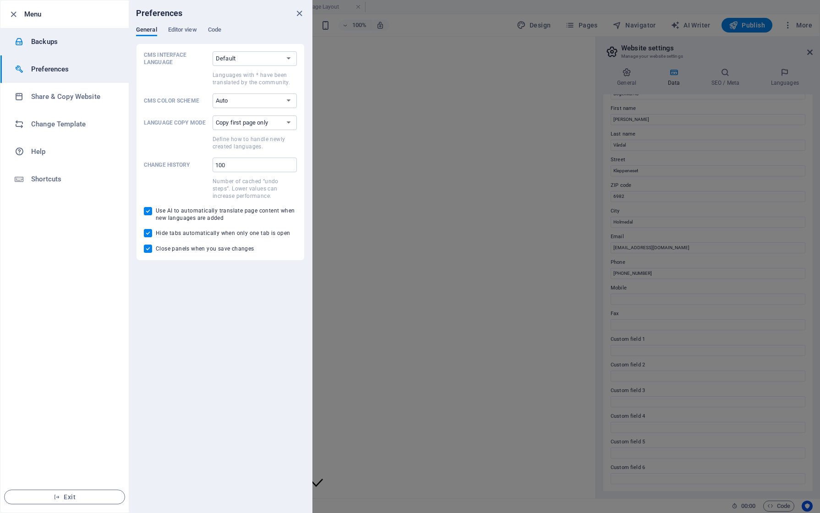
click at [42, 44] on h6 "Backups" at bounding box center [73, 41] width 85 height 11
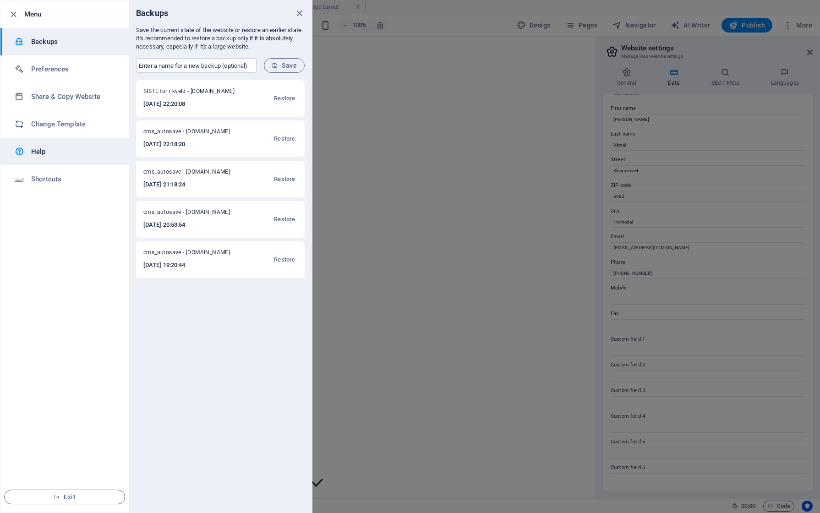
click at [41, 152] on h6 "Help" at bounding box center [73, 151] width 85 height 11
click at [41, 150] on h6 "Help" at bounding box center [73, 151] width 85 height 11
click at [341, 339] on div at bounding box center [410, 256] width 820 height 513
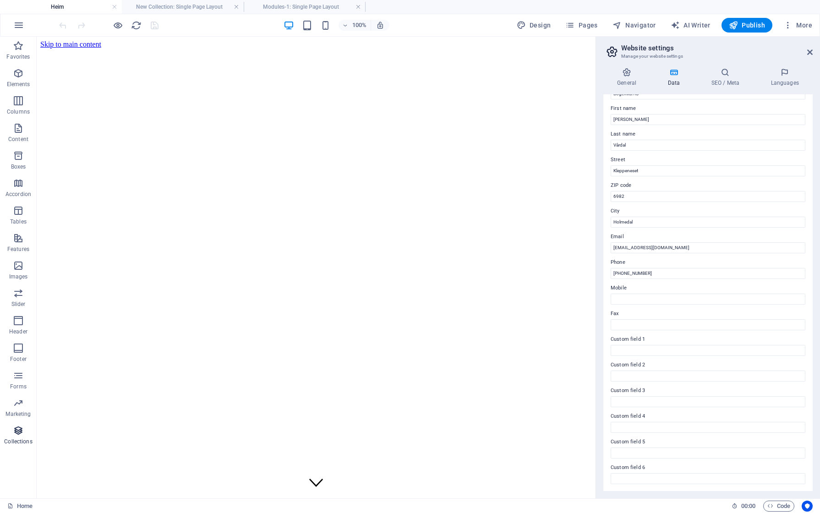
click at [16, 437] on span "Collections" at bounding box center [18, 436] width 37 height 22
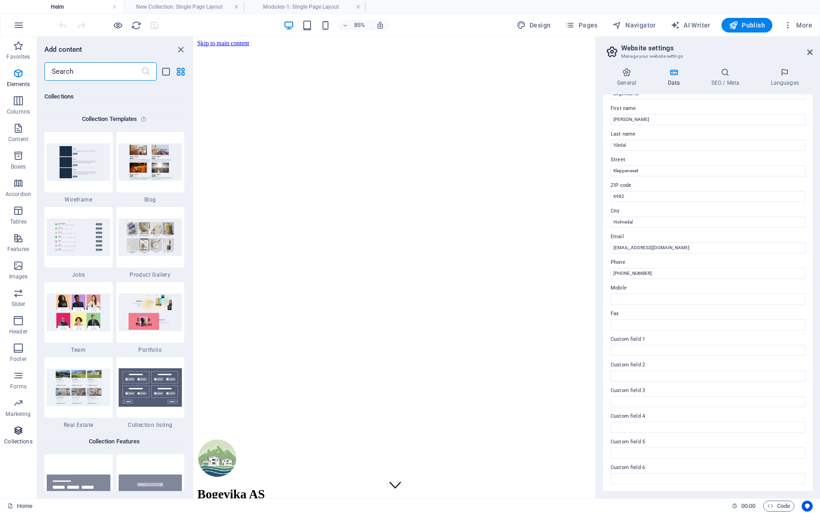
scroll to position [8385, 0]
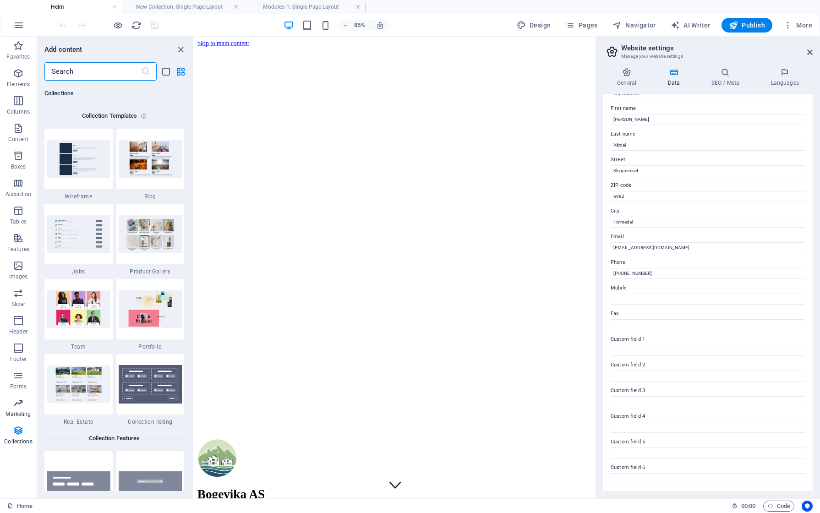
click at [22, 401] on icon "button" at bounding box center [18, 403] width 11 height 11
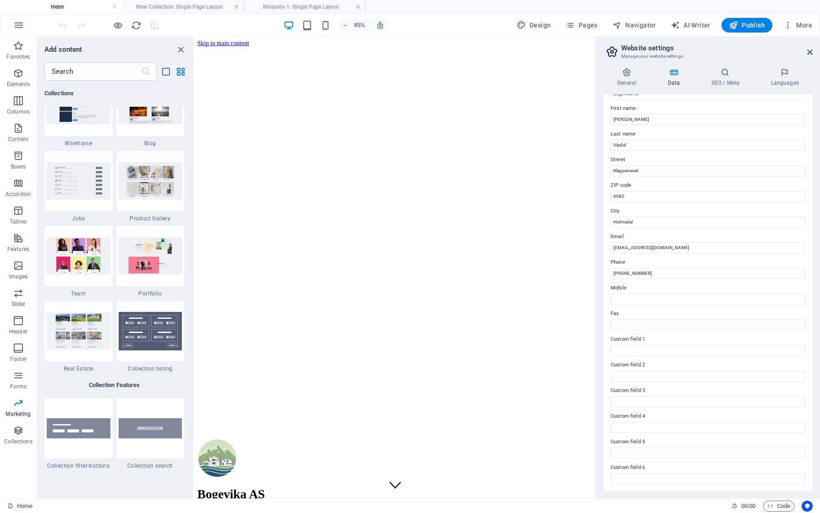
scroll to position [8515, 0]
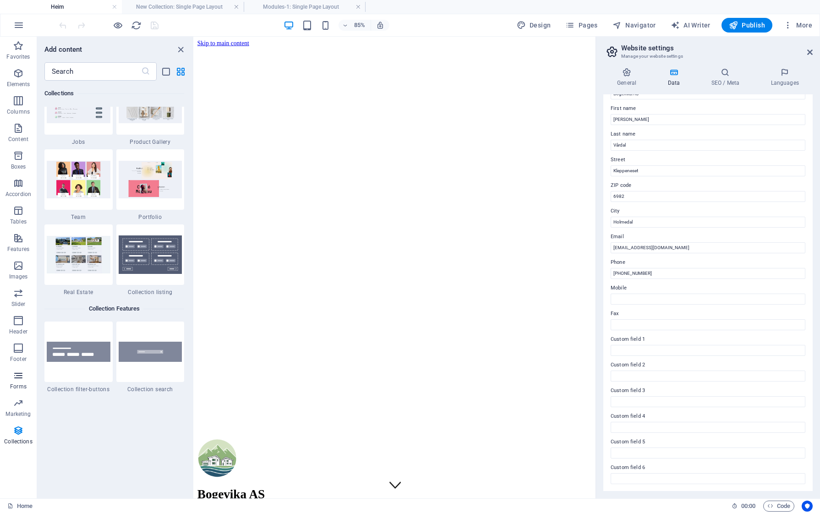
click at [19, 376] on icon "button" at bounding box center [18, 375] width 11 height 11
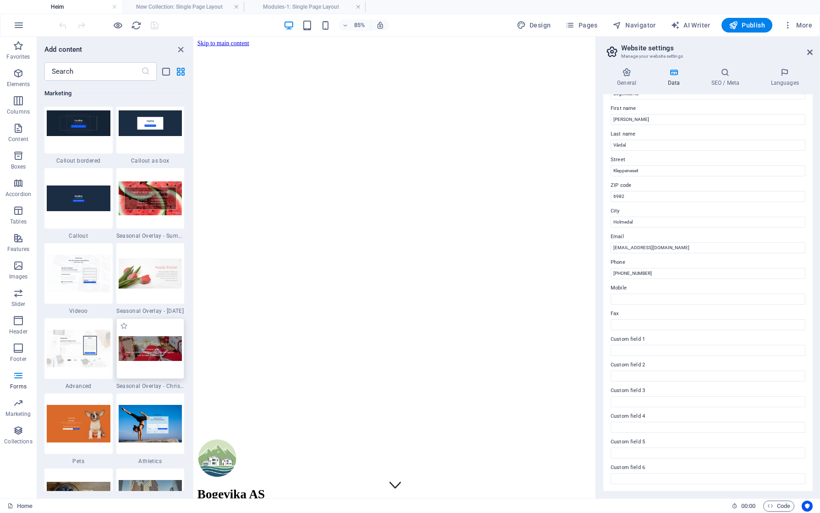
scroll to position [7604, 0]
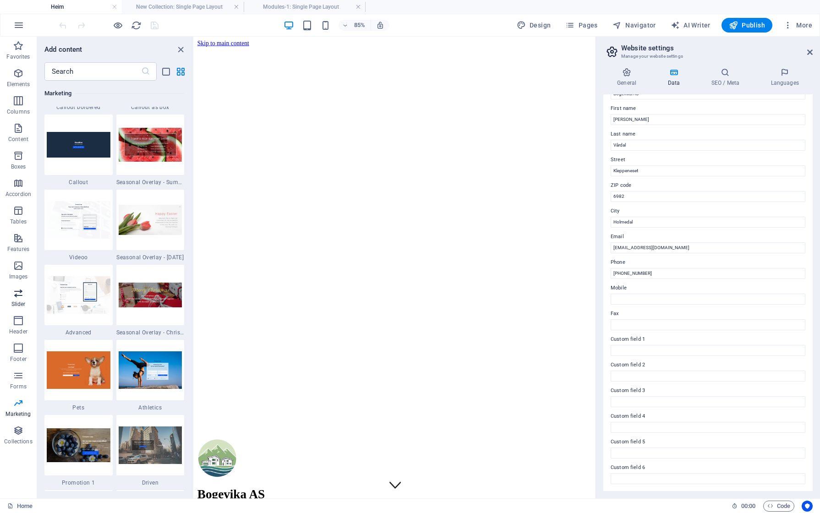
click at [19, 295] on icon "button" at bounding box center [18, 293] width 11 height 11
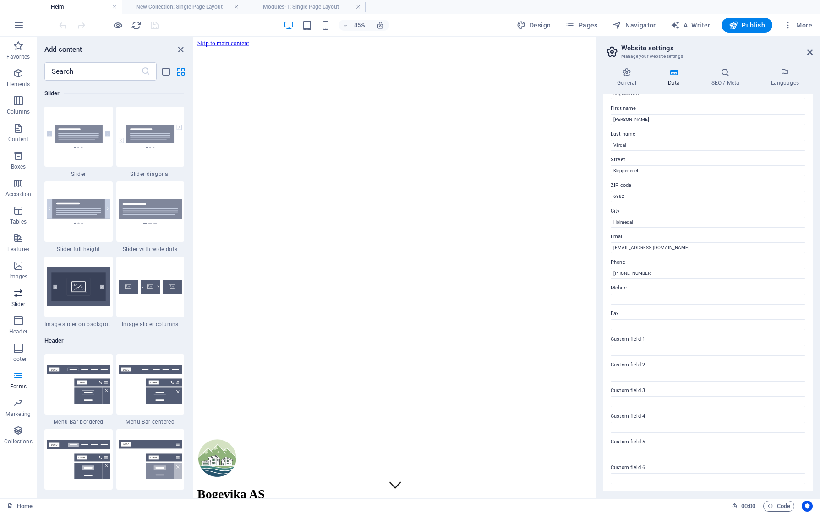
scroll to position [5193, 0]
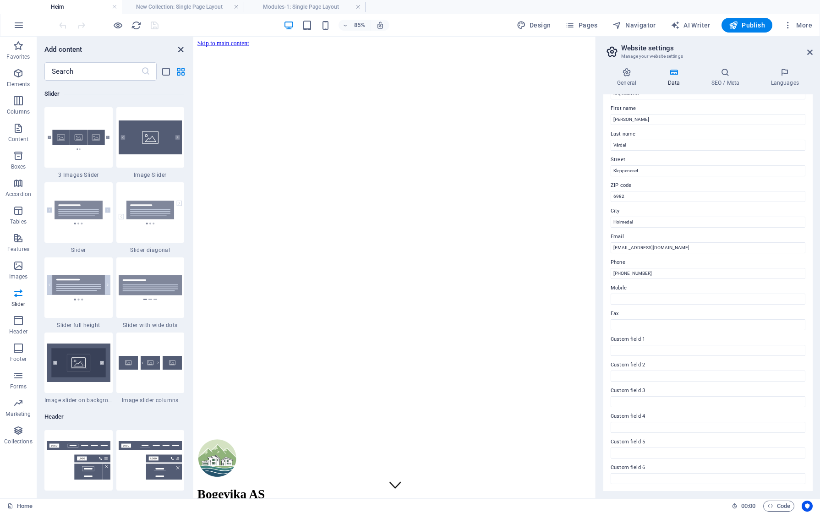
click at [185, 48] on icon "close panel" at bounding box center [180, 49] width 11 height 11
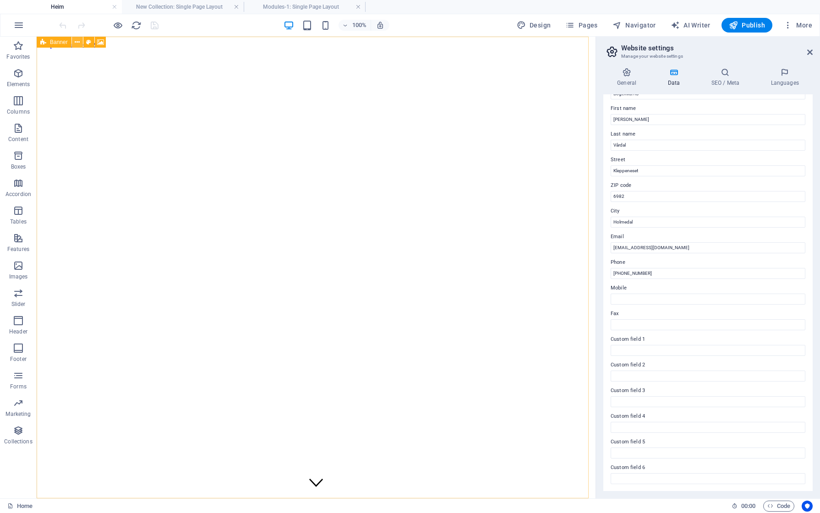
click at [77, 43] on icon at bounding box center [77, 43] width 5 height 10
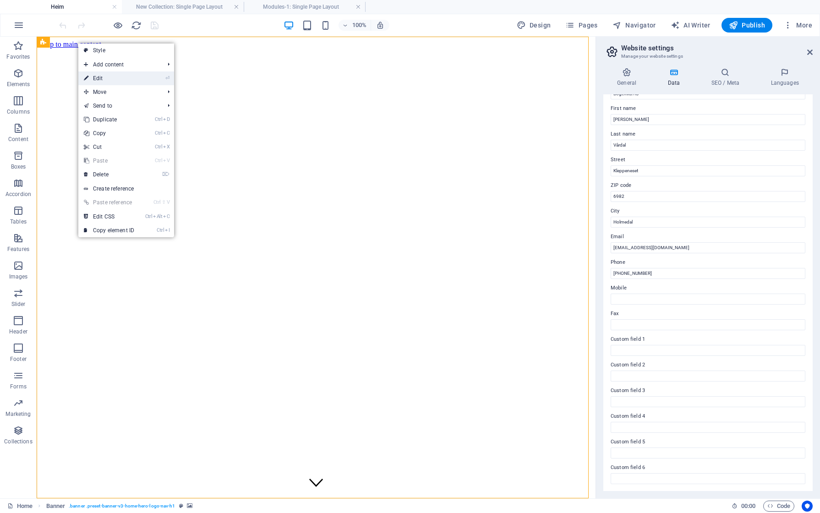
click at [99, 77] on link "⏎ Edit" at bounding box center [108, 78] width 61 height 14
select select "vh"
select select "header"
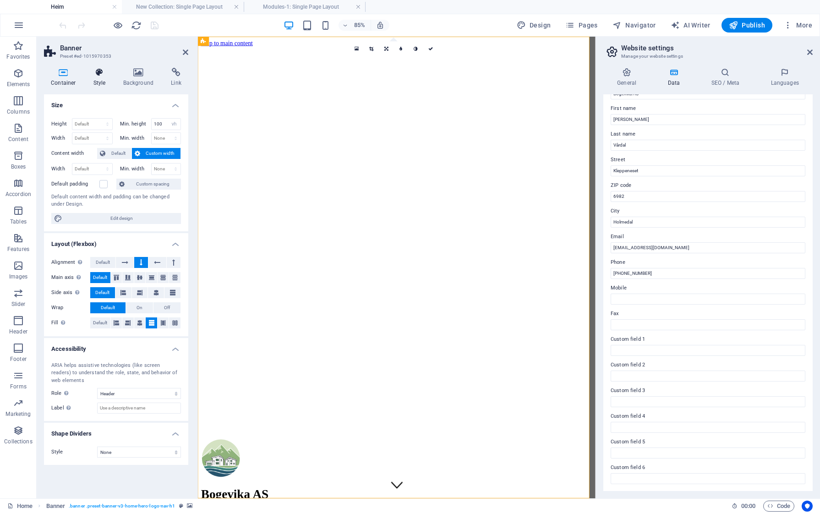
click at [101, 69] on icon at bounding box center [100, 72] width 26 height 9
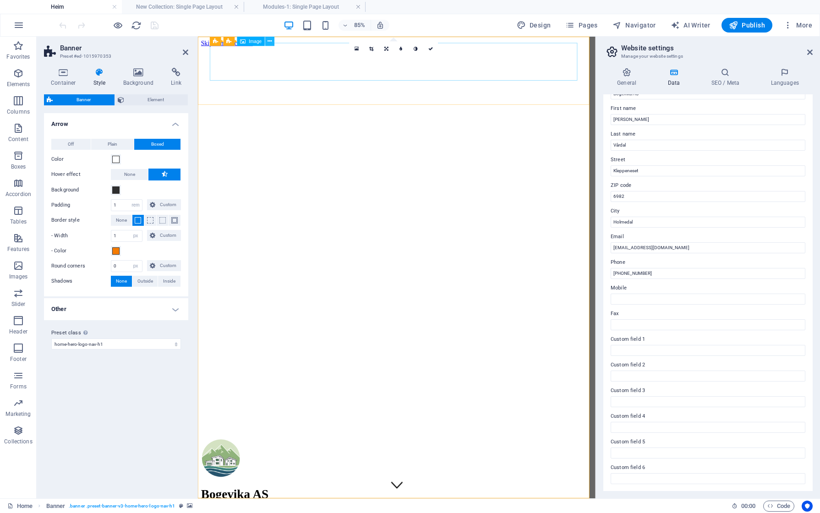
click at [269, 41] on icon at bounding box center [270, 41] width 4 height 8
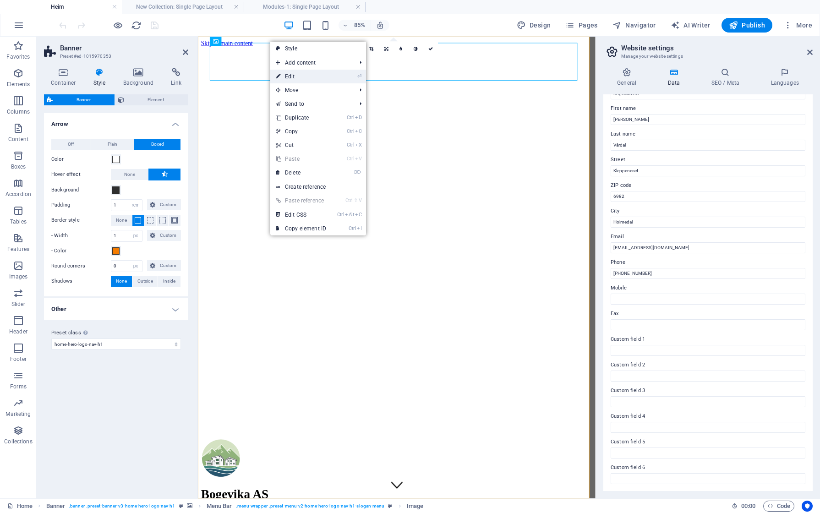
click at [300, 73] on link "⏎ Edit" at bounding box center [300, 77] width 61 height 14
select select "px"
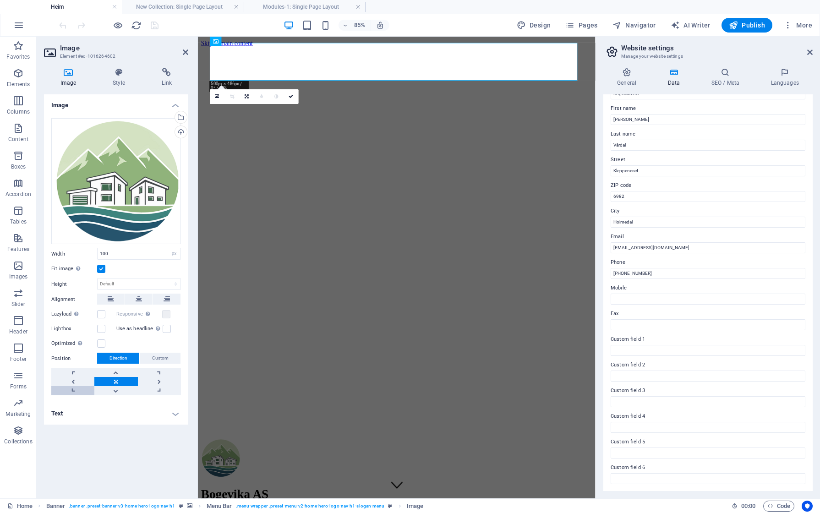
click at [73, 389] on link at bounding box center [72, 390] width 43 height 9
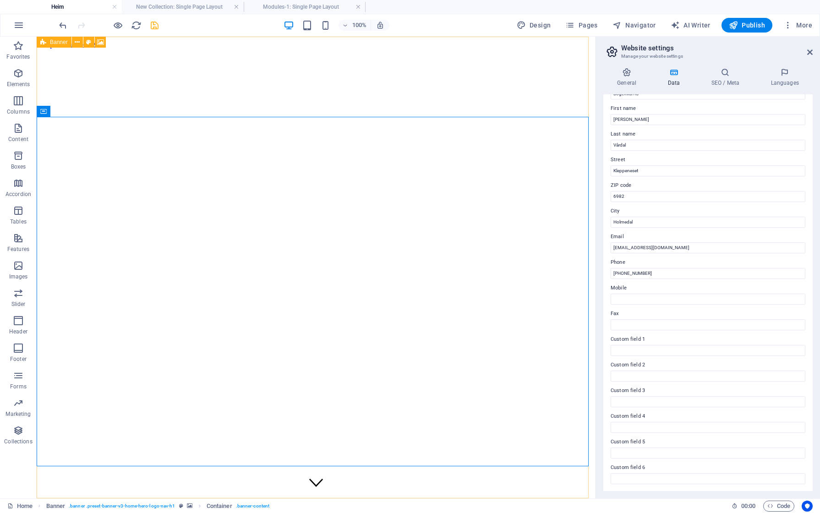
click at [43, 42] on icon at bounding box center [43, 42] width 6 height 11
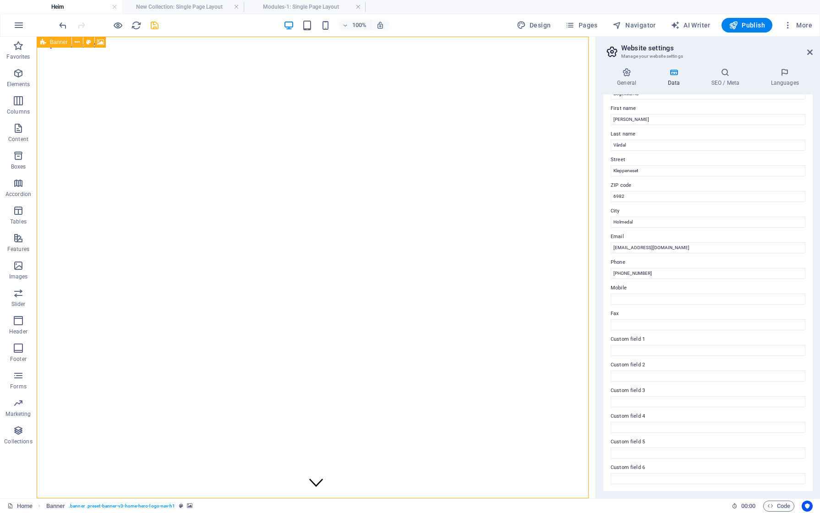
click at [43, 43] on icon at bounding box center [43, 42] width 6 height 11
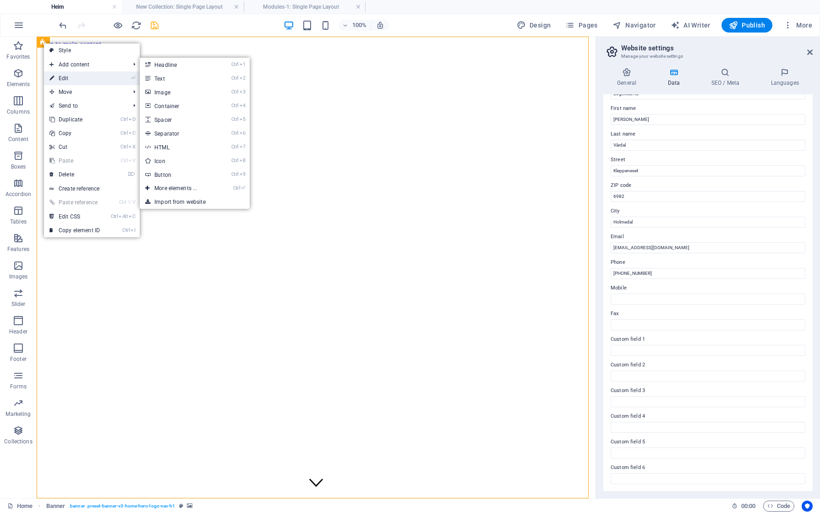
click at [63, 77] on link "⏎ Edit" at bounding box center [74, 78] width 61 height 14
select select "rem"
select select "px"
select select "preset-banner-v3-home-hero-logo-nav-h1"
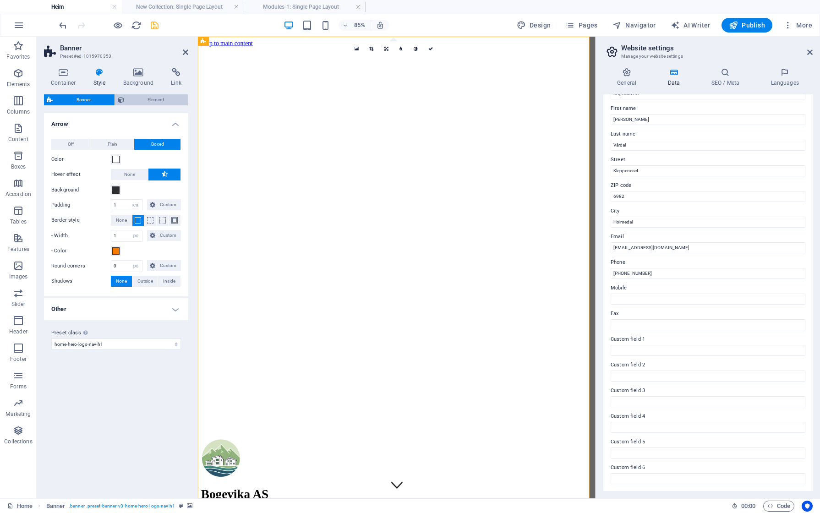
click at [157, 98] on span "Element" at bounding box center [156, 99] width 59 height 11
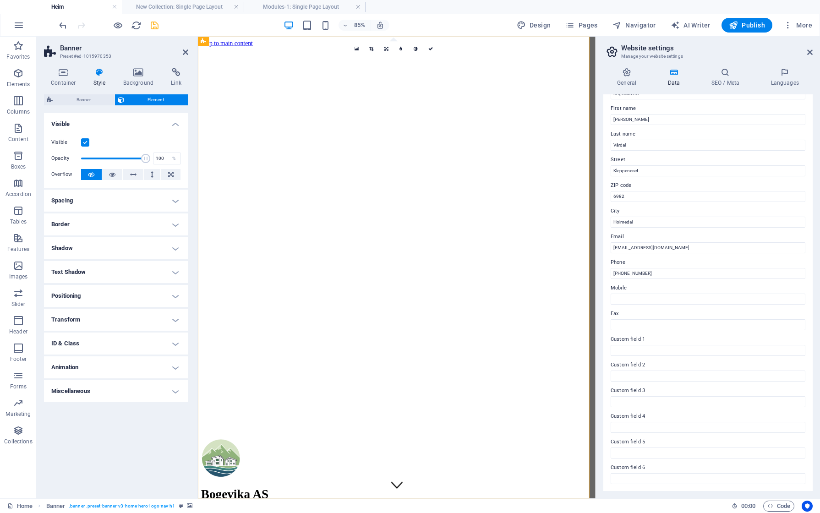
click at [77, 346] on h4 "ID & Class" at bounding box center [116, 344] width 144 height 22
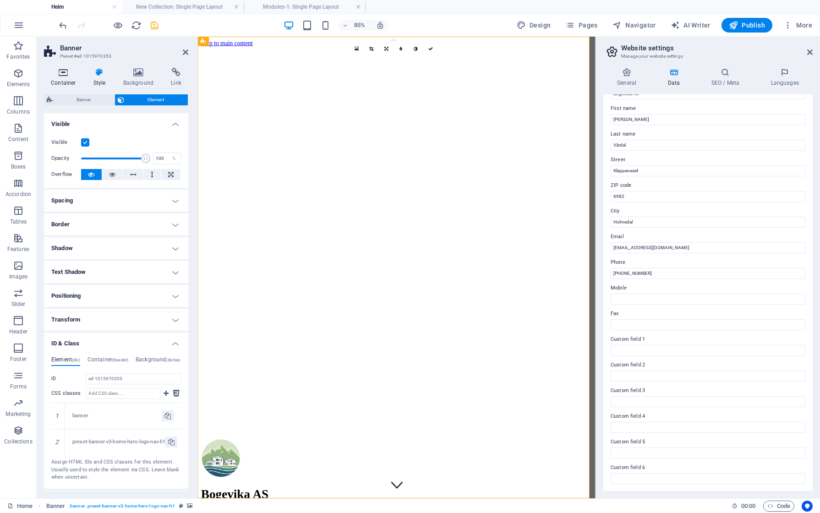
click at [61, 76] on icon at bounding box center [63, 72] width 39 height 9
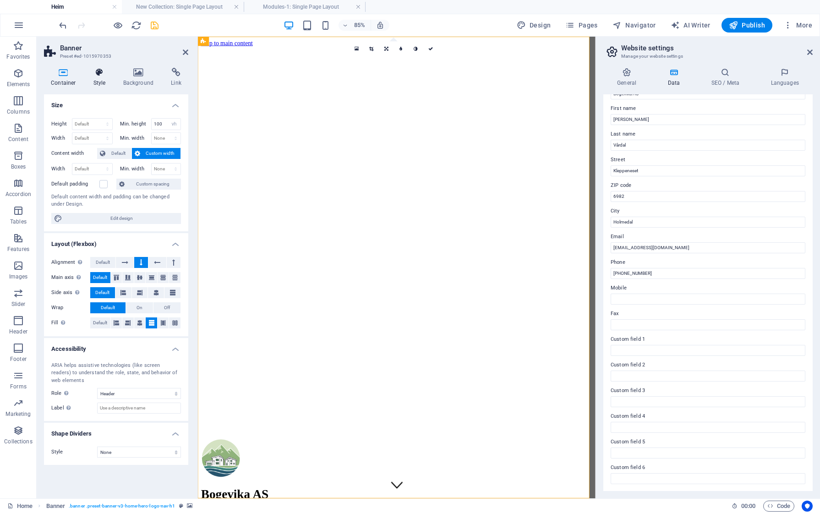
click at [97, 71] on icon at bounding box center [100, 72] width 26 height 9
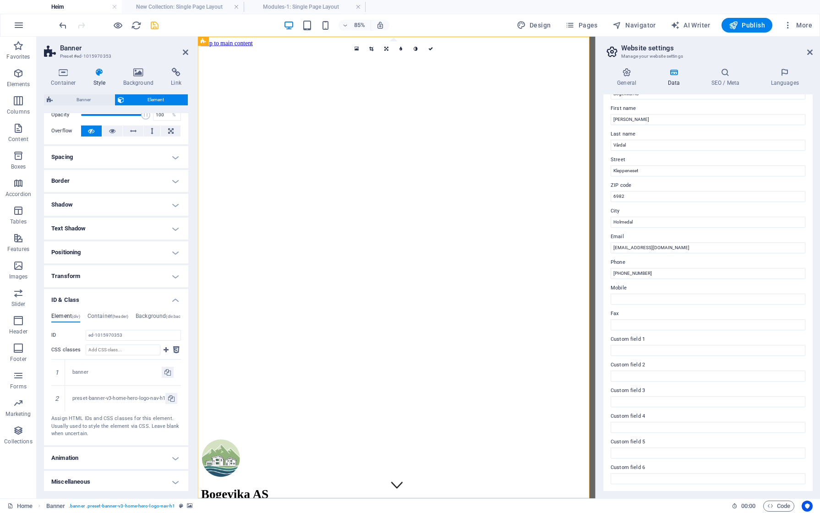
scroll to position [45, 0]
click at [137, 76] on icon at bounding box center [138, 72] width 44 height 9
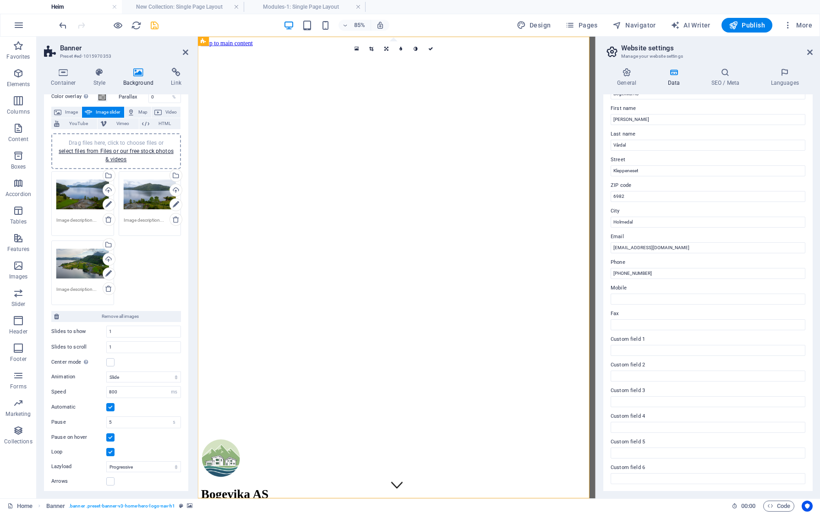
scroll to position [0, 0]
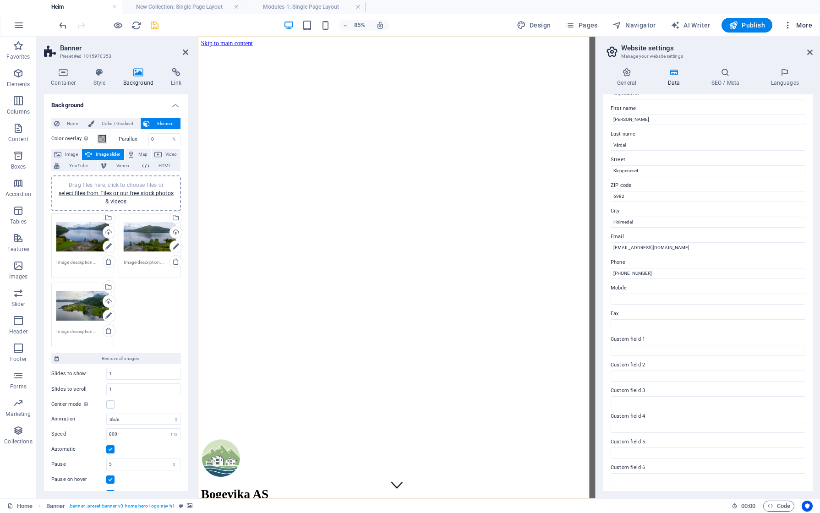
click at [788, 23] on icon "button" at bounding box center [787, 25] width 9 height 9
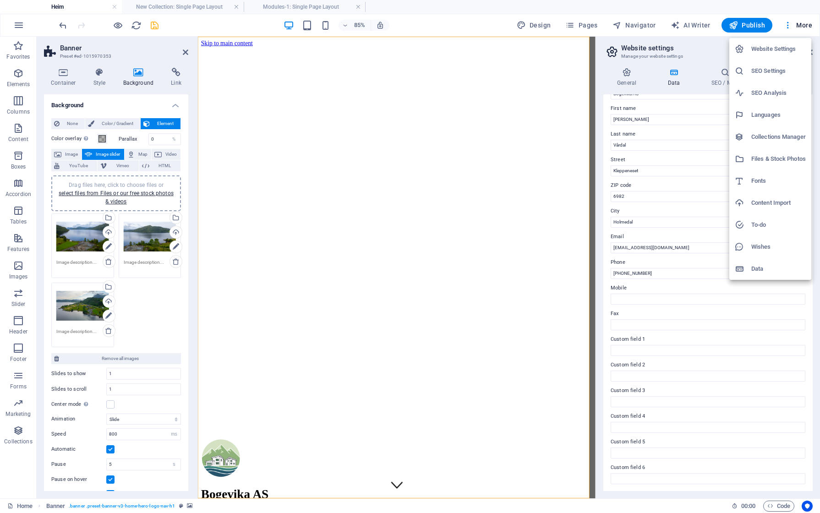
click at [774, 50] on h6 "Website Settings" at bounding box center [778, 49] width 55 height 11
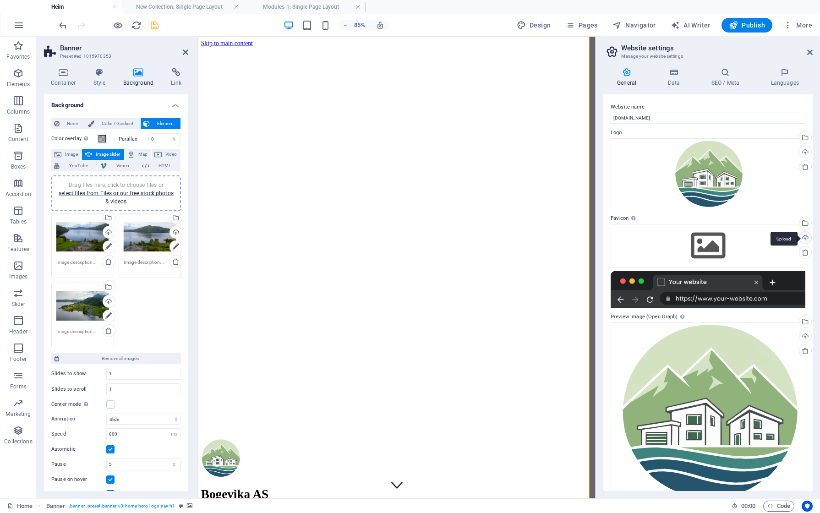
click at [801, 236] on div "Upload" at bounding box center [804, 239] width 14 height 14
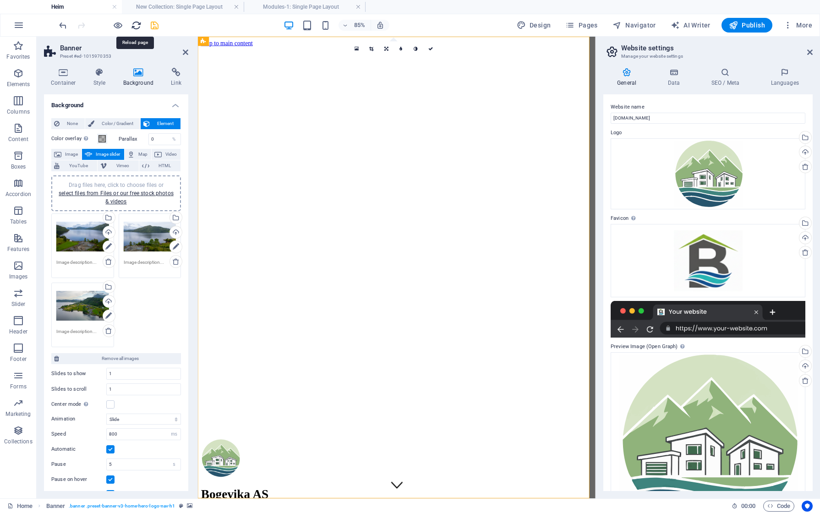
click at [135, 23] on icon "reload" at bounding box center [136, 25] width 11 height 11
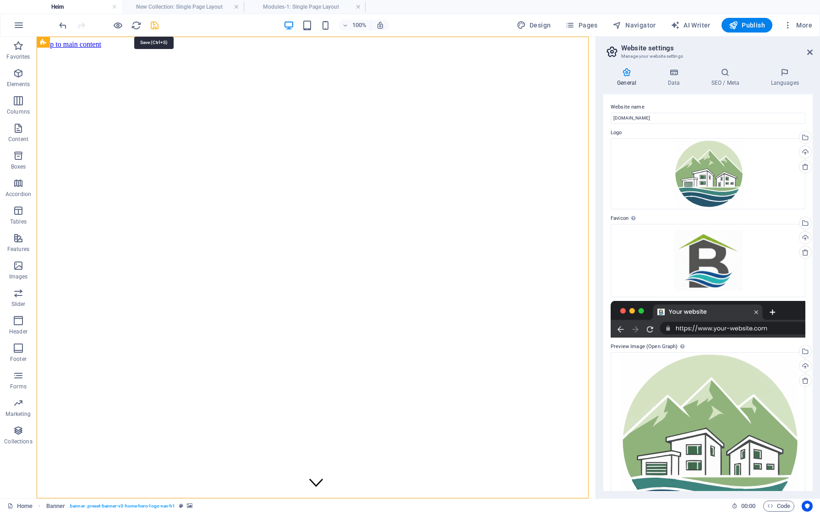
click at [156, 27] on icon "save" at bounding box center [154, 25] width 11 height 11
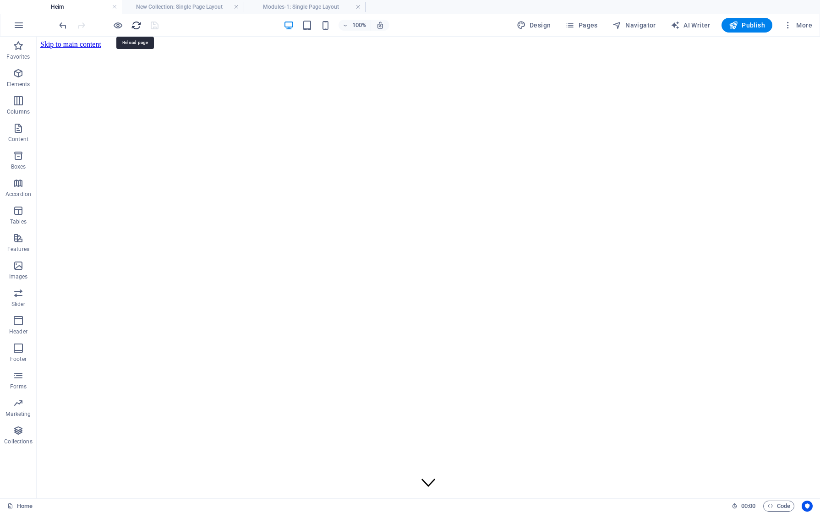
click at [132, 22] on icon "reload" at bounding box center [136, 25] width 11 height 11
click at [115, 22] on icon "button" at bounding box center [118, 25] width 11 height 11
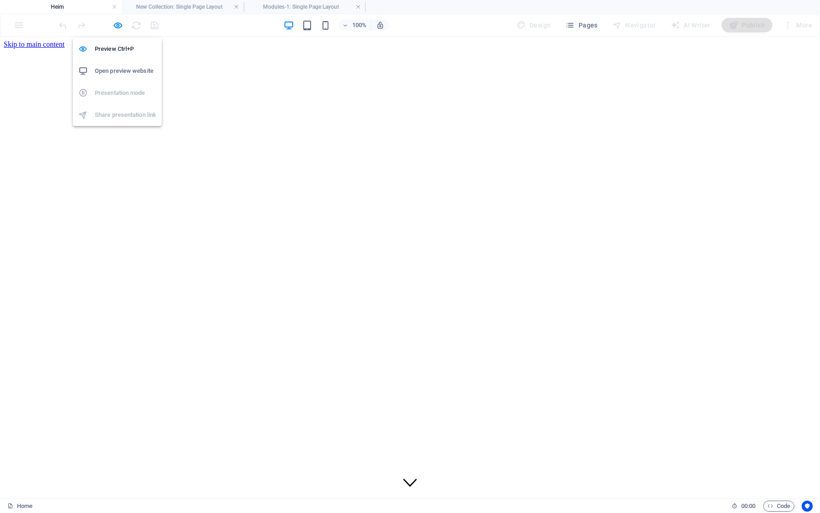
click at [115, 71] on h6 "Open preview website" at bounding box center [125, 71] width 61 height 11
